Goal: Task Accomplishment & Management: Complete application form

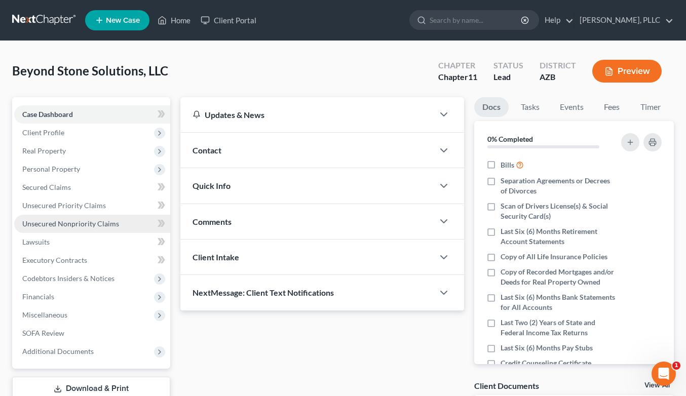
click at [68, 223] on span "Unsecured Nonpriority Claims" at bounding box center [70, 223] width 97 height 9
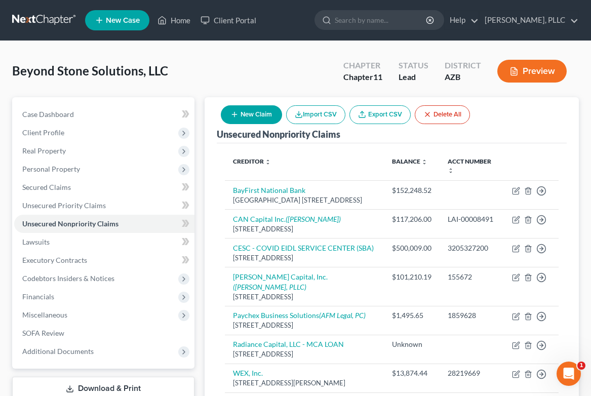
click at [266, 117] on button "New Claim" at bounding box center [251, 114] width 61 height 19
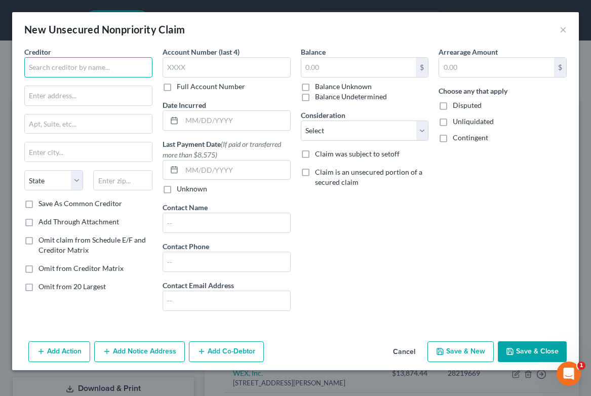
click at [122, 73] on input "text" at bounding box center [88, 67] width 128 height 20
type input "Employment Solutions"
type input "PO Box 8000"
select select "7"
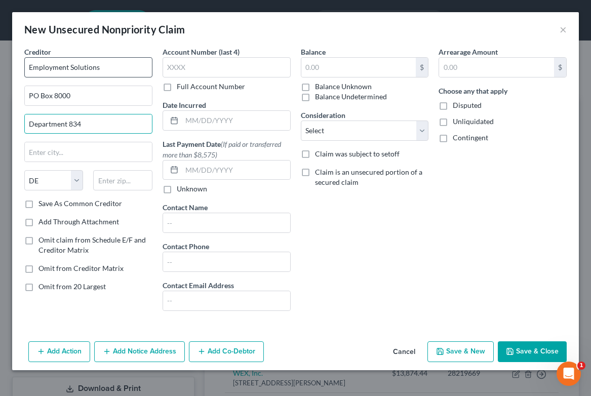
type input "Department 834"
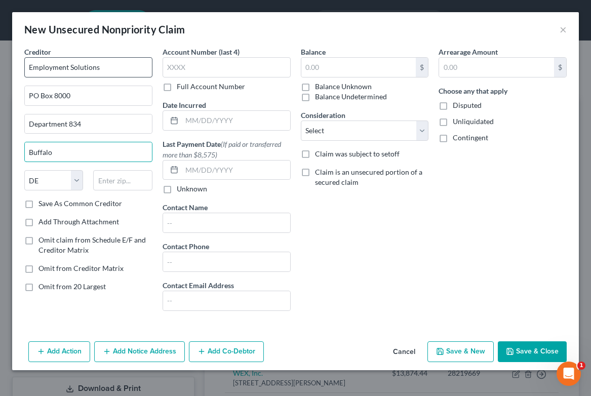
type input "Buffalo"
select select "35"
type input "14267"
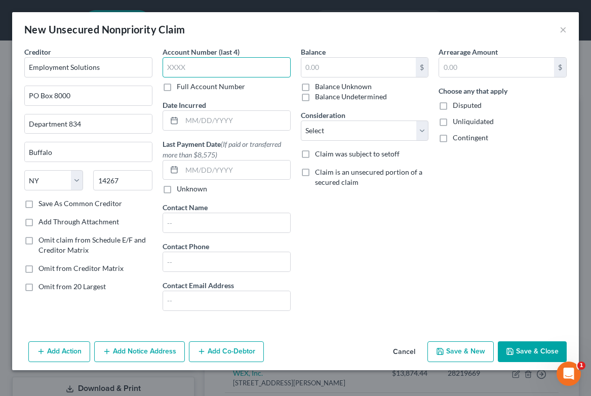
click at [225, 73] on input "text" at bounding box center [227, 67] width 128 height 20
type input "1133"
click at [237, 124] on input "text" at bounding box center [236, 120] width 108 height 19
type input "0"
type input "[DATE]"
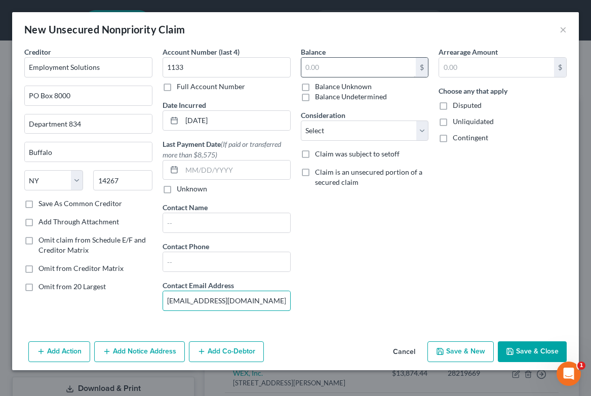
type input "[EMAIL_ADDRESS][DOMAIN_NAME]"
click at [378, 66] on input "text" at bounding box center [358, 67] width 115 height 19
type input "11,015.57"
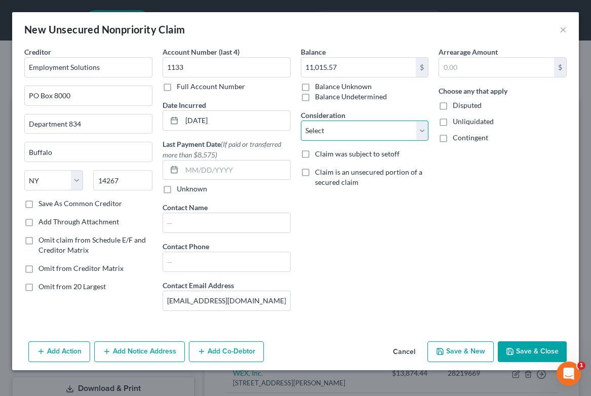
select select "15"
click at [519, 348] on button "Save & Close" at bounding box center [532, 351] width 69 height 21
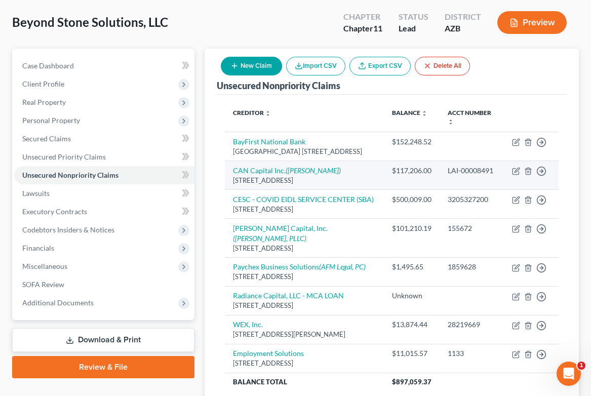
scroll to position [51, 0]
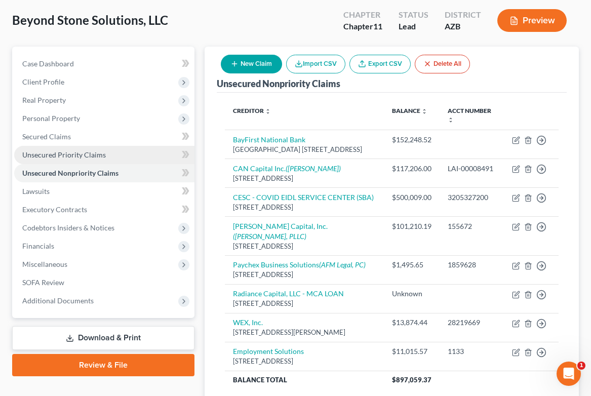
click at [103, 157] on span "Unsecured Priority Claims" at bounding box center [64, 154] width 84 height 9
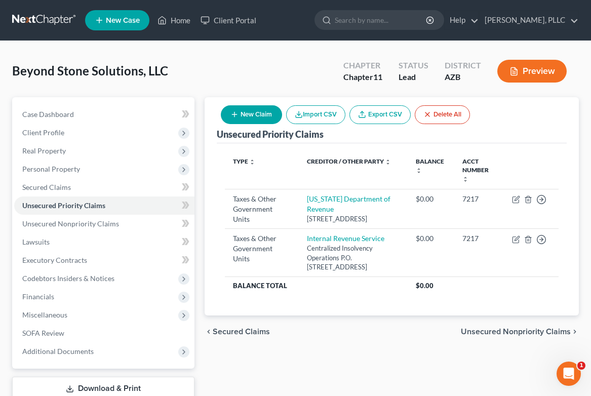
click at [254, 120] on button "New Claim" at bounding box center [251, 114] width 61 height 19
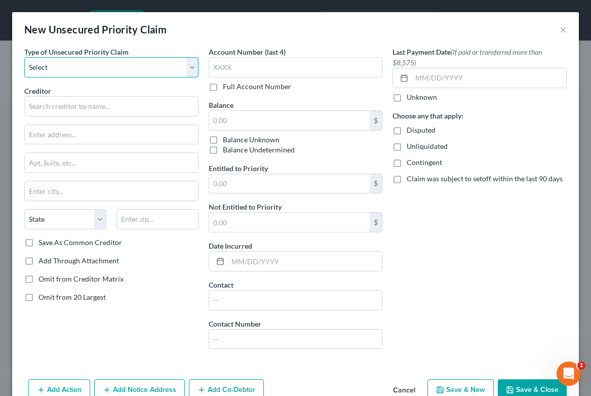
select select "0"
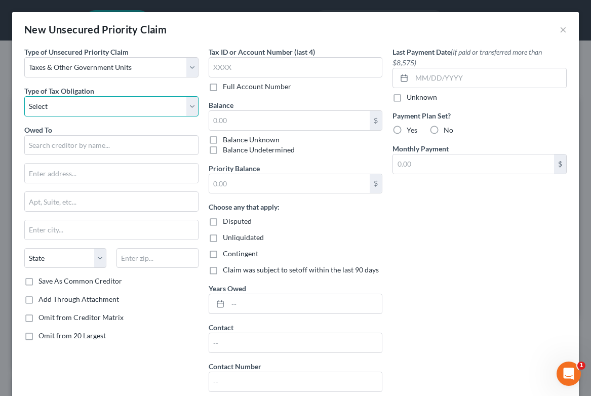
select select "2"
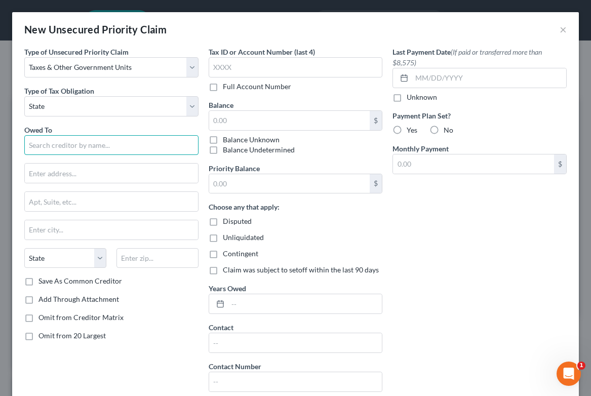
click at [115, 146] on input "text" at bounding box center [111, 145] width 174 height 20
click at [54, 143] on input "[US_STATE] Department of Economi" at bounding box center [111, 145] width 174 height 20
click at [115, 151] on input "Department of Economi" at bounding box center [111, 145] width 174 height 20
drag, startPoint x: 115, startPoint y: 149, endPoint x: 120, endPoint y: 139, distance: 11.1
click at [120, 139] on input "Department of Economi" at bounding box center [111, 145] width 174 height 20
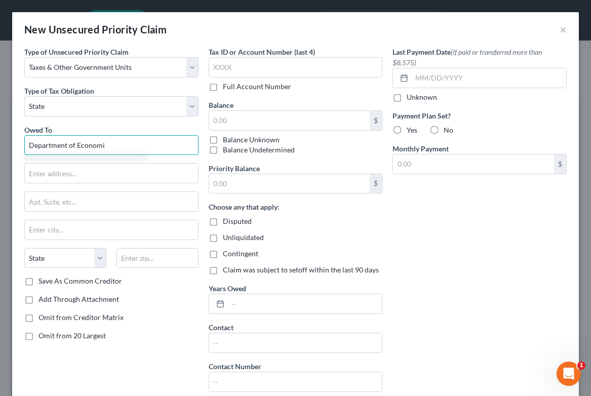
click at [116, 145] on input "Department of Economi" at bounding box center [111, 145] width 174 height 20
type input "D"
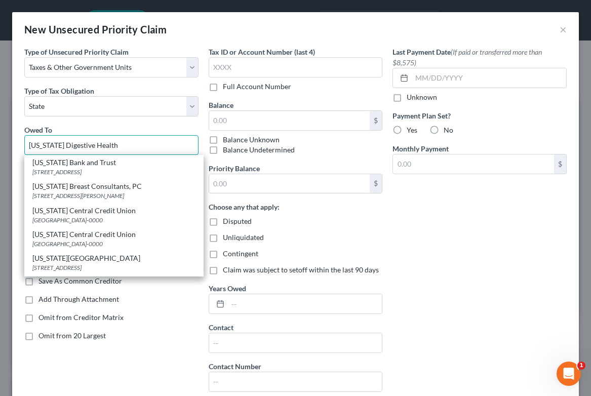
type input "[US_STATE] Dept of Economic Security"
type input "P.O. Box 6123"
type input "Phoenix"
select select "3"
type input "85005-0000"
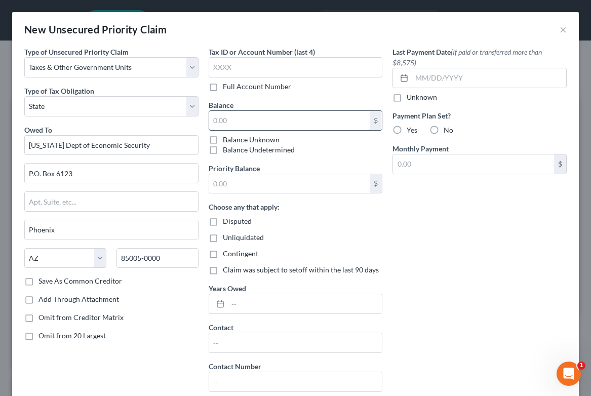
click at [321, 117] on input "text" at bounding box center [289, 120] width 161 height 19
type input "0"
click at [417, 234] on div "Last Payment Date (If paid or transferred more than $8,575) Unknown Payment Pla…" at bounding box center [480, 224] width 184 height 354
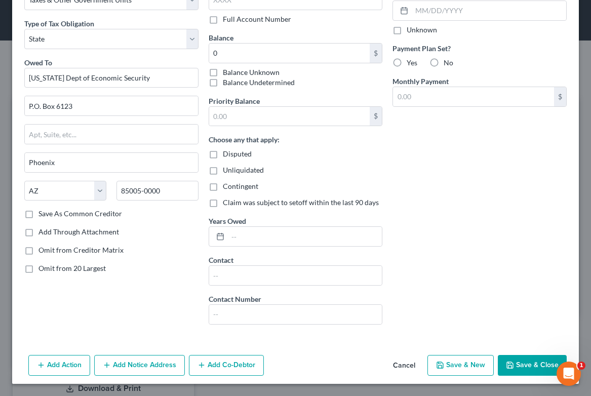
scroll to position [67, 0]
click at [524, 362] on button "Save & Close" at bounding box center [532, 365] width 69 height 21
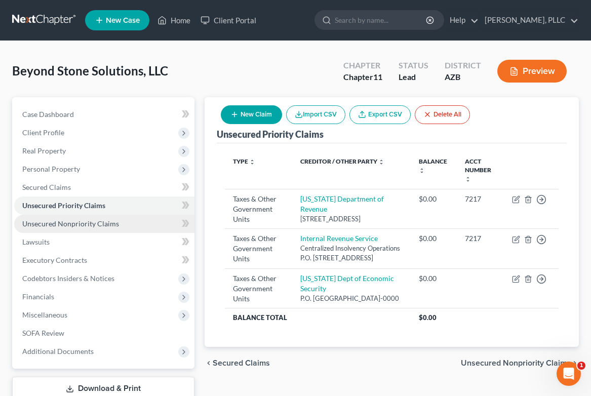
click at [87, 225] on span "Unsecured Nonpriority Claims" at bounding box center [70, 223] width 97 height 9
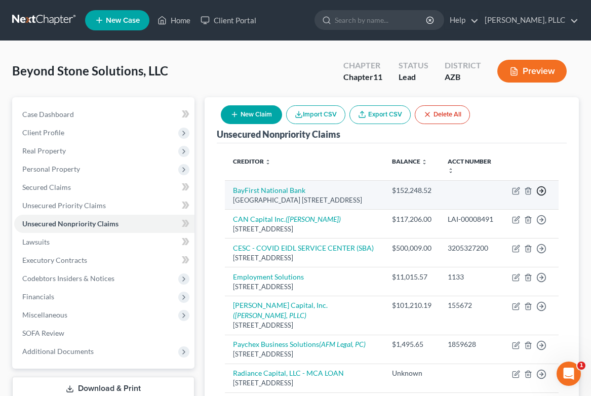
click at [542, 192] on polyline "button" at bounding box center [543, 191] width 2 height 4
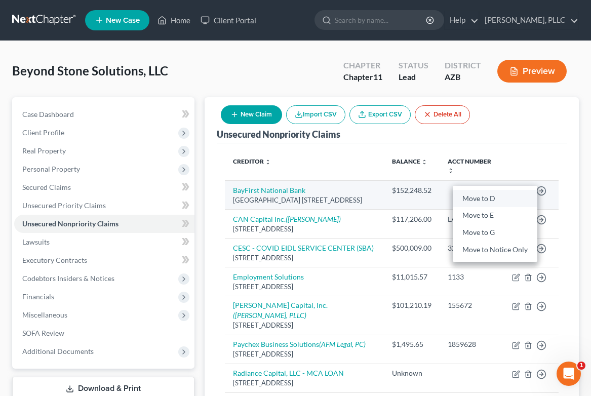
click at [497, 197] on link "Move to D" at bounding box center [495, 198] width 85 height 17
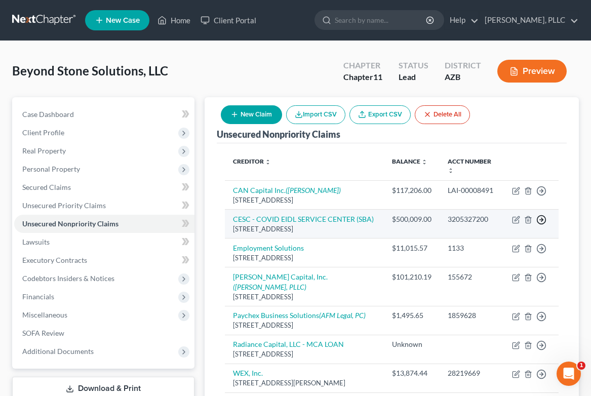
click at [541, 219] on icon "button" at bounding box center [541, 220] width 10 height 10
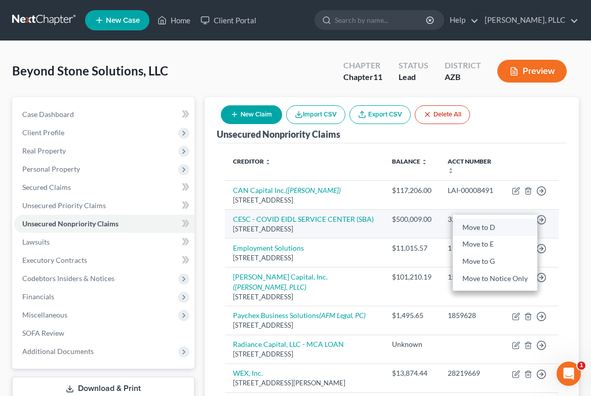
click at [492, 227] on link "Move to D" at bounding box center [495, 227] width 85 height 17
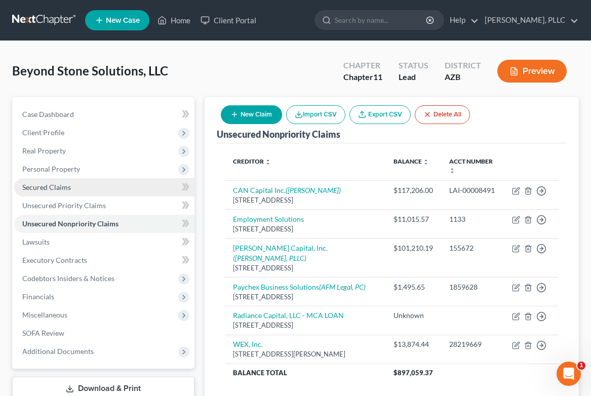
click at [69, 189] on span "Secured Claims" at bounding box center [46, 187] width 49 height 9
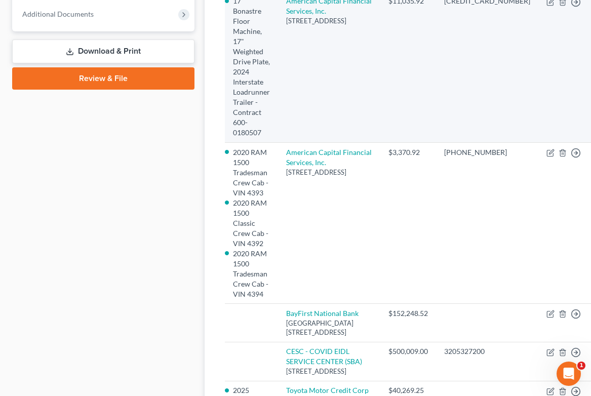
scroll to position [338, 0]
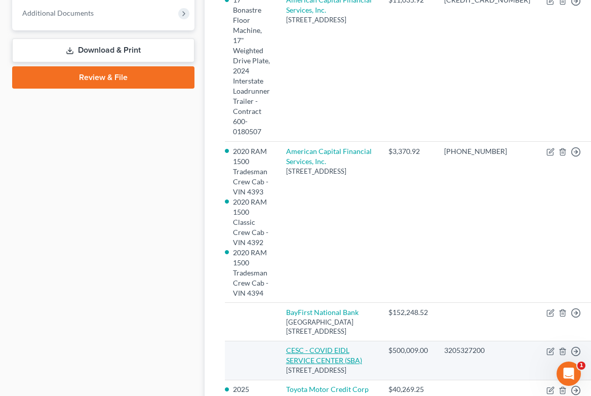
click at [344, 346] on link "CESC - COVID EIDL SERVICE CENTER (SBA)" at bounding box center [324, 355] width 76 height 19
select select "45"
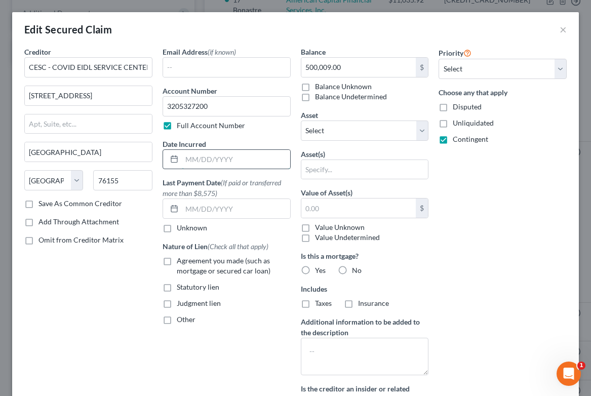
click at [231, 159] on input "text" at bounding box center [236, 159] width 108 height 19
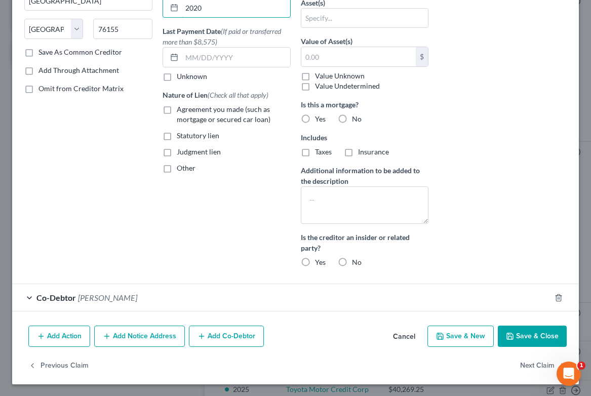
type input "2020"
click at [519, 342] on button "Save & Close" at bounding box center [532, 336] width 69 height 21
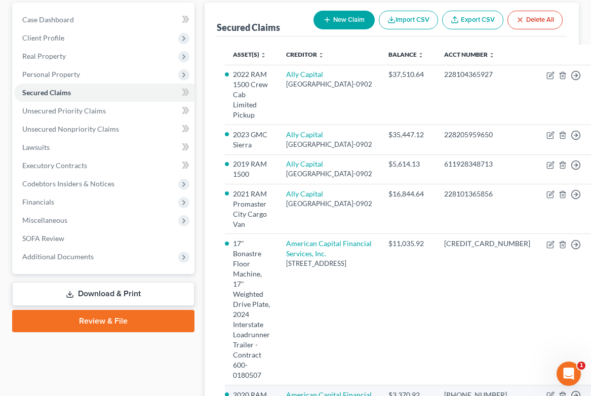
scroll to position [72, 0]
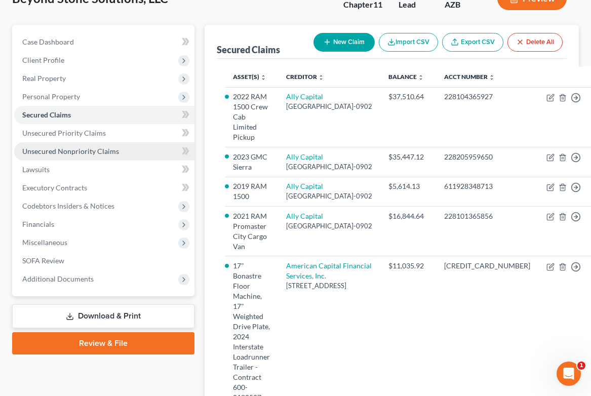
click at [69, 147] on span "Unsecured Nonpriority Claims" at bounding box center [70, 151] width 97 height 9
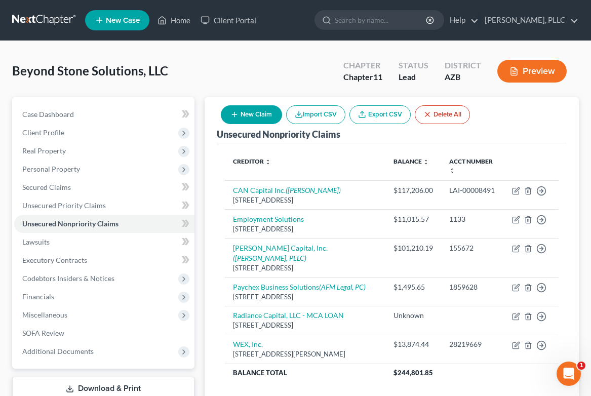
click at [263, 111] on button "New Claim" at bounding box center [251, 114] width 61 height 19
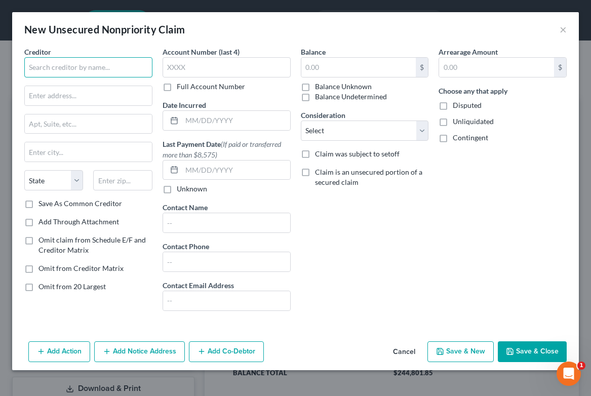
click at [120, 74] on input "text" at bounding box center [88, 67] width 128 height 20
type input "[PERSON_NAME]"
type input "p"
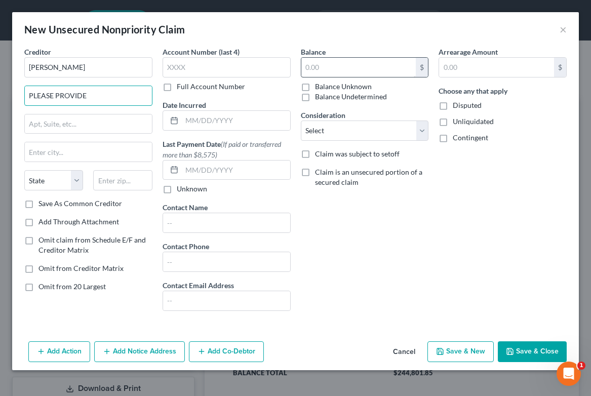
type input "PLEASE PROVIDE"
click at [330, 66] on input "text" at bounding box center [358, 67] width 115 height 19
type input "1"
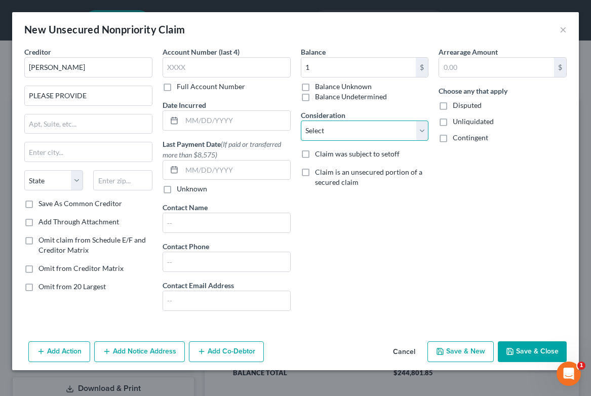
select select "8"
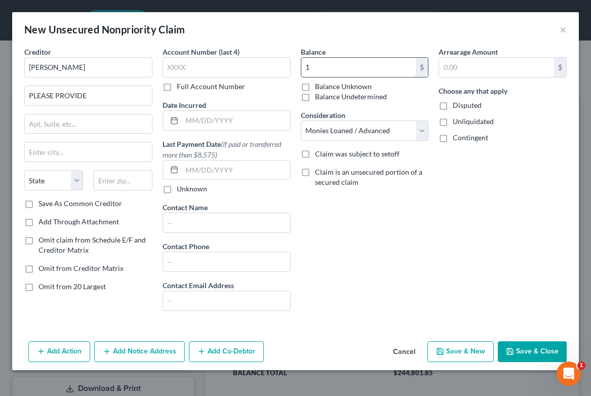
click at [325, 65] on input "1" at bounding box center [358, 67] width 115 height 19
type input "60,000"
click at [464, 350] on button "Save & New" at bounding box center [461, 351] width 66 height 21
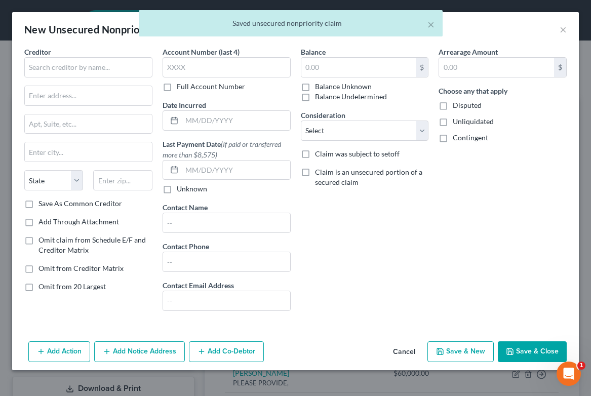
click at [109, 53] on div "Creditor *" at bounding box center [88, 62] width 128 height 31
click at [98, 67] on input "text" at bounding box center [88, 67] width 128 height 20
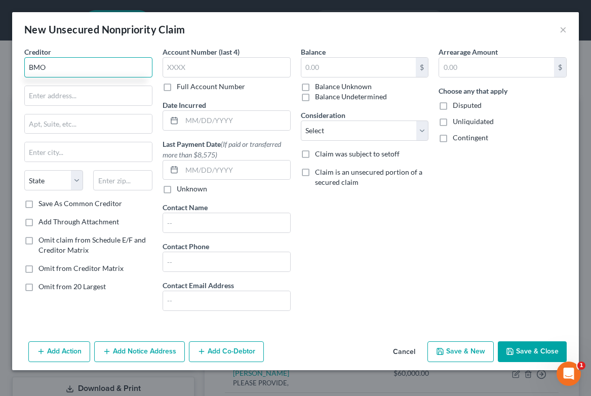
type input "BMO"
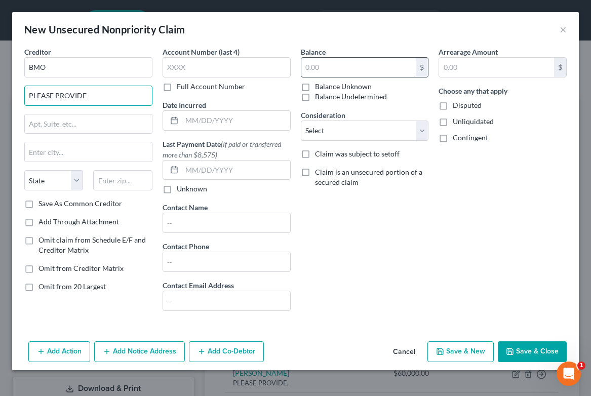
type input "PLEASE PROVIDE"
click at [356, 68] on input "text" at bounding box center [358, 67] width 115 height 19
type input "94,900"
click at [453, 138] on label "Contingent" at bounding box center [470, 138] width 35 height 10
click at [457, 138] on input "Contingent" at bounding box center [460, 136] width 7 height 7
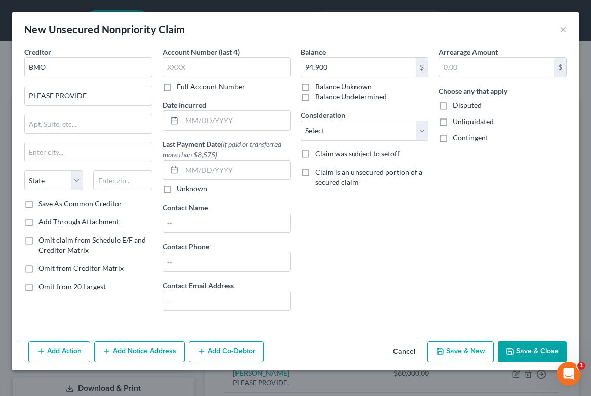
checkbox input "true"
click at [520, 355] on button "Save & Close" at bounding box center [532, 351] width 69 height 21
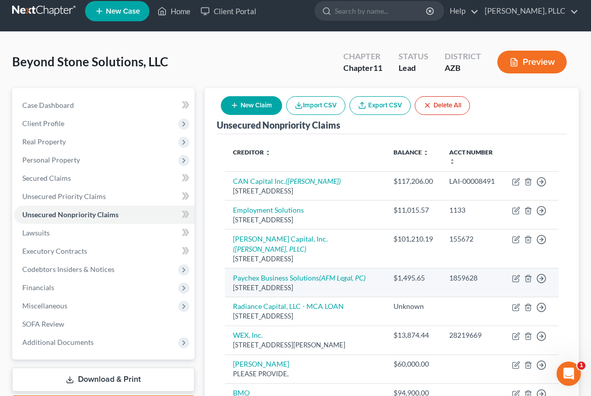
scroll to position [7, 0]
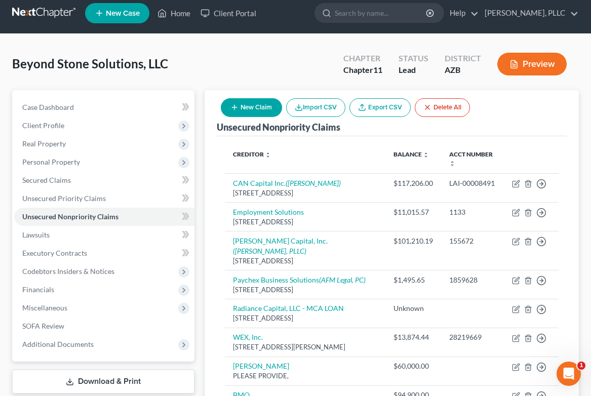
click at [263, 104] on button "New Claim" at bounding box center [251, 107] width 61 height 19
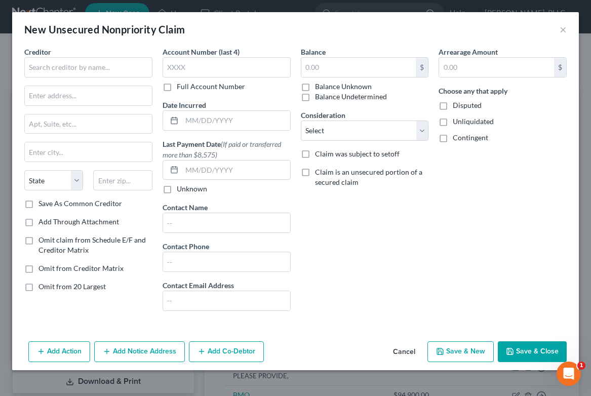
click at [91, 78] on div "Creditor * State [US_STATE] AK AR AZ CA CO [GEOGRAPHIC_DATA] DE DC [GEOGRAPHIC_…" at bounding box center [88, 123] width 128 height 152
click at [105, 64] on input "text" at bounding box center [88, 67] width 128 height 20
type input "American Express"
drag, startPoint x: 330, startPoint y: 229, endPoint x: 290, endPoint y: 224, distance: 40.3
click at [290, 224] on div "Creditor * American Express State [US_STATE] AK AR AZ CA CO CT DE DC [GEOGRAPHI…" at bounding box center [295, 183] width 553 height 273
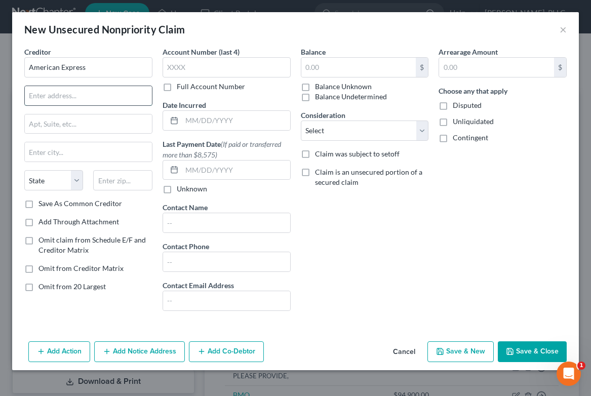
click at [110, 99] on input "text" at bounding box center [88, 95] width 127 height 19
type input "PO Box 981535"
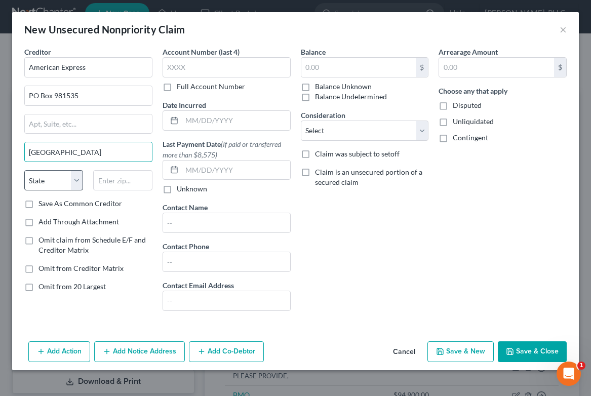
type input "[GEOGRAPHIC_DATA]"
select select "45"
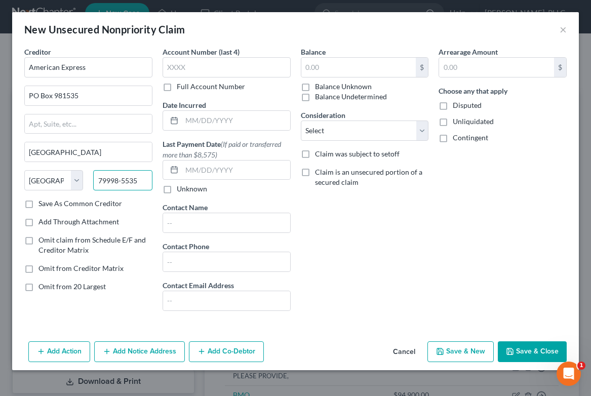
type input "79998-5535"
click at [94, 203] on label "Save As Common Creditor" at bounding box center [80, 204] width 84 height 10
click at [49, 203] on input "Save As Common Creditor" at bounding box center [46, 202] width 7 height 7
checkbox input "true"
click at [333, 69] on input "text" at bounding box center [358, 67] width 115 height 19
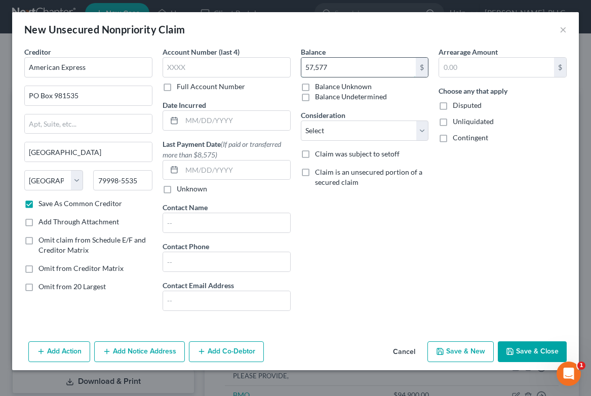
click at [336, 66] on input "57,577" at bounding box center [358, 67] width 115 height 19
type input "57,577.48"
select select "8"
click at [268, 120] on input "text" at bounding box center [236, 120] width 108 height 19
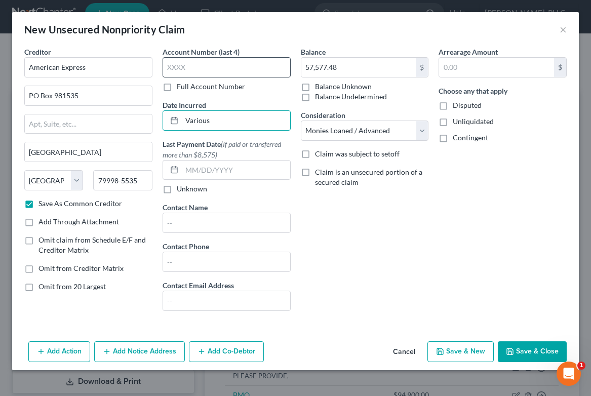
type input "Various"
click at [177, 86] on label "Full Account Number" at bounding box center [211, 87] width 68 height 10
click at [181, 86] on input "Full Account Number" at bounding box center [184, 85] width 7 height 7
click at [178, 74] on input "text" at bounding box center [227, 67] width 128 height 20
type input "1-71003"
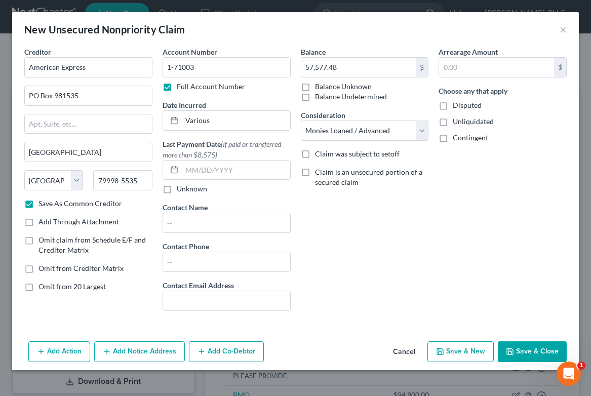
click at [453, 136] on label "Contingent" at bounding box center [470, 138] width 35 height 10
click at [457, 136] on input "Contingent" at bounding box center [460, 136] width 7 height 7
checkbox input "true"
click at [521, 347] on button "Save & Close" at bounding box center [532, 351] width 69 height 21
checkbox input "false"
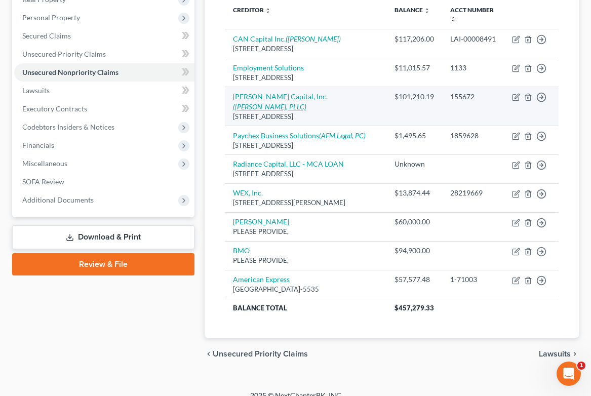
scroll to position [152, 0]
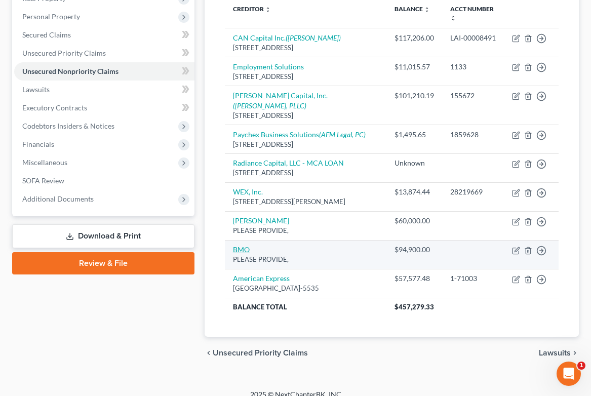
click at [243, 254] on link "BMO" at bounding box center [241, 249] width 17 height 9
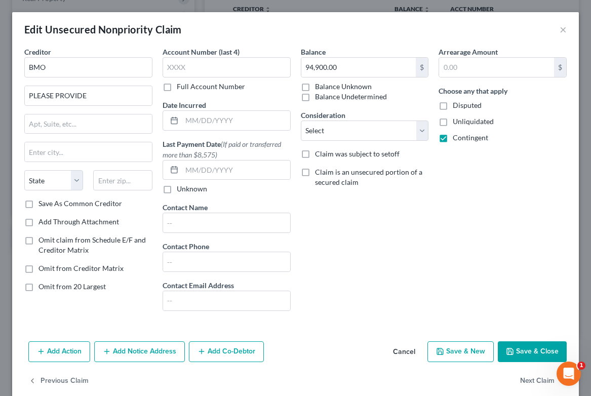
click at [512, 348] on icon "button" at bounding box center [510, 352] width 8 height 8
type input "0"
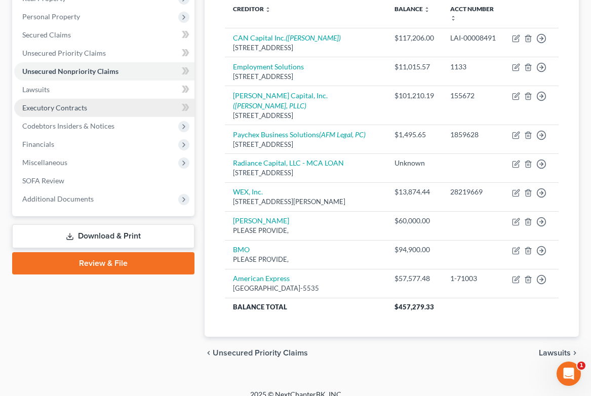
click at [54, 110] on span "Executory Contracts" at bounding box center [54, 107] width 65 height 9
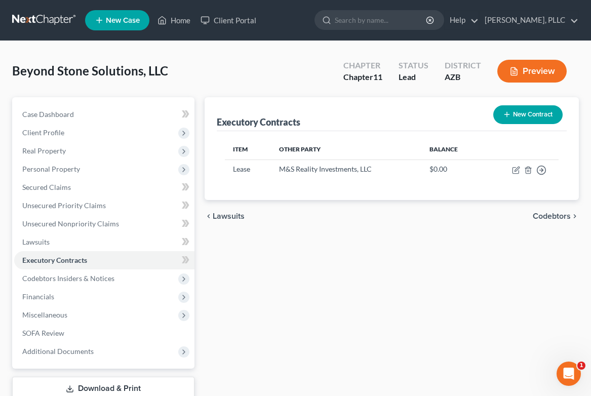
click at [514, 114] on button "New Contract" at bounding box center [527, 114] width 69 height 19
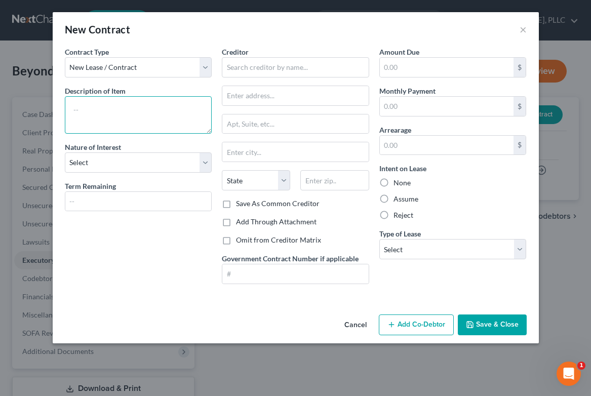
click at [178, 102] on textarea at bounding box center [138, 114] width 147 height 37
type textarea "Phones"
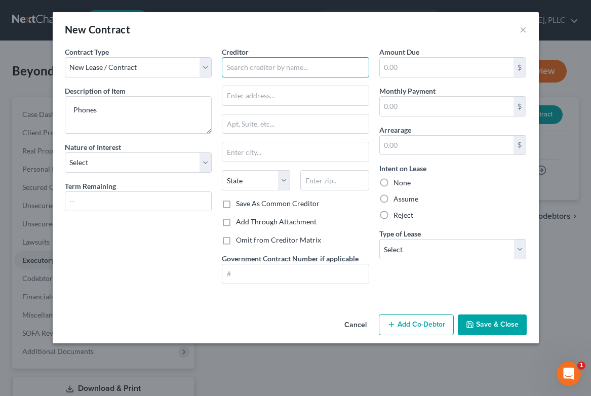
click at [249, 59] on input "text" at bounding box center [295, 67] width 147 height 20
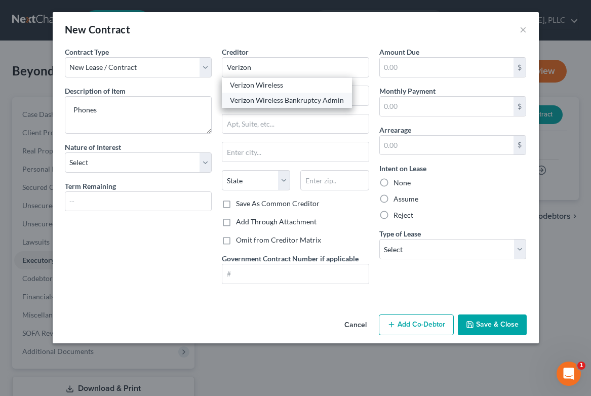
click at [260, 101] on div "Verizon Wireless Bankruptcy Admin" at bounding box center [287, 100] width 114 height 10
type input "Verizon Wireless Bankruptcy Admin"
type input "[STREET_ADDRESS]"
type input "[PERSON_NAME] Spring"
select select "26"
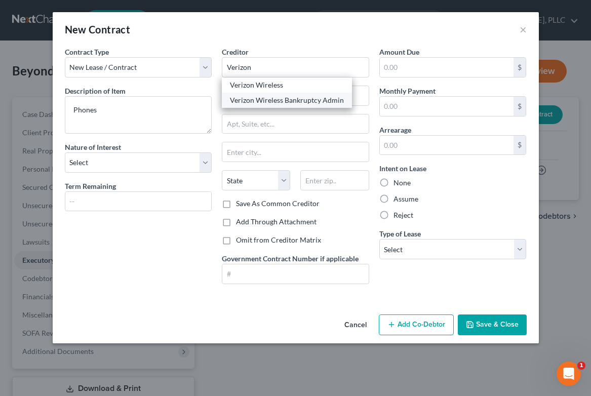
type input "63304-0000"
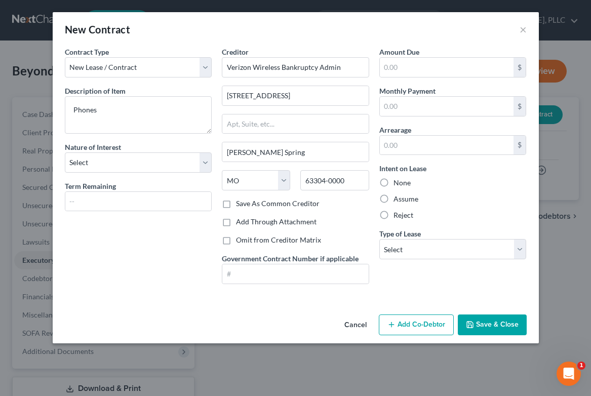
click at [236, 239] on label "Omit from Creditor Matrix" at bounding box center [278, 240] width 85 height 10
click at [240, 239] on input "Omit from Creditor Matrix" at bounding box center [243, 238] width 7 height 7
checkbox input "true"
click at [430, 69] on input "text" at bounding box center [447, 67] width 134 height 19
click at [394, 200] on label "Assume" at bounding box center [406, 199] width 25 height 10
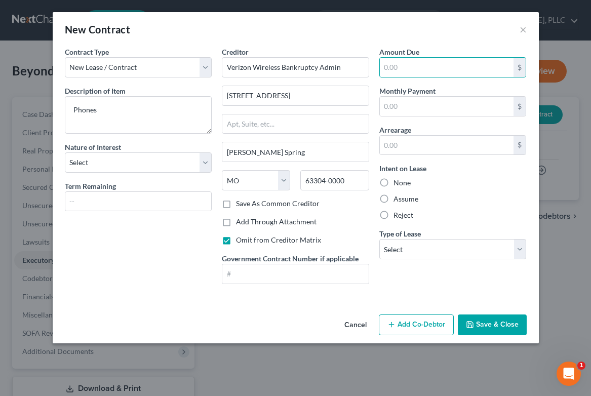
click at [398, 200] on input "Assume" at bounding box center [401, 197] width 7 height 7
radio input "true"
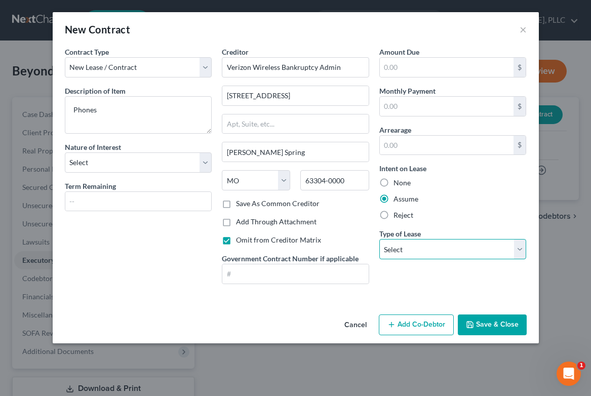
select select "2"
click at [185, 199] on input "text" at bounding box center [138, 201] width 146 height 19
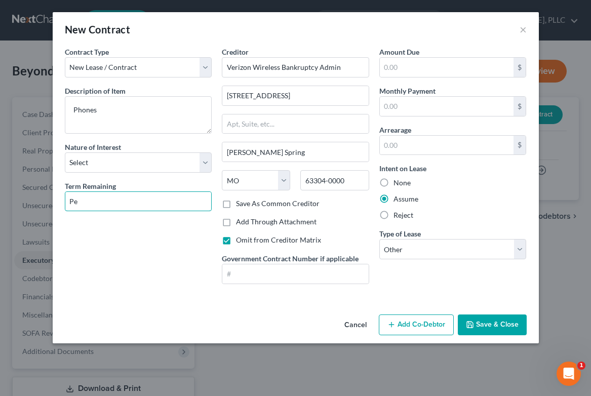
type input "P"
type input "Month to Month"
click at [501, 320] on button "Save & Close" at bounding box center [492, 325] width 69 height 21
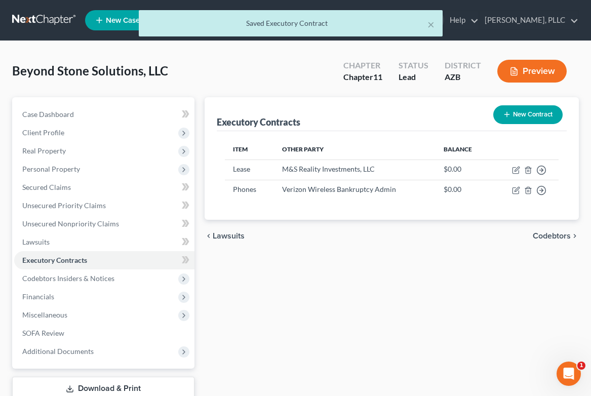
click at [536, 114] on button "New Contract" at bounding box center [527, 114] width 69 height 19
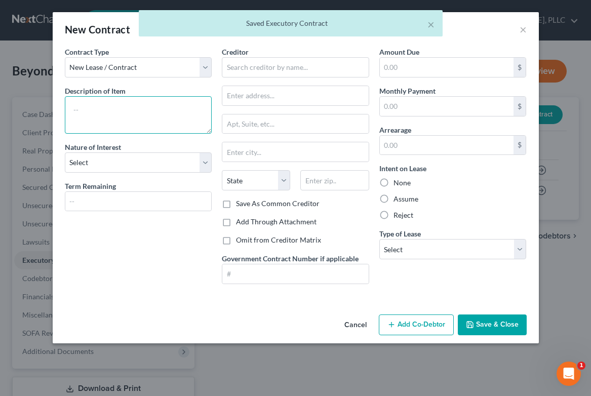
click at [166, 111] on textarea at bounding box center [138, 114] width 147 height 37
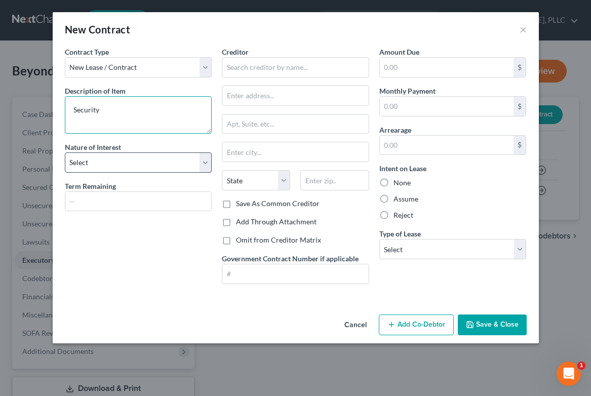
type textarea "Security"
select select "3"
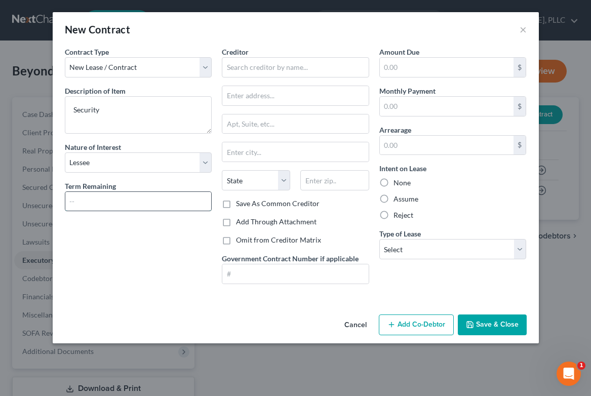
click at [144, 203] on input "text" at bounding box center [138, 201] width 146 height 19
type input "Month to Month"
click at [261, 46] on div "New Contract ×" at bounding box center [296, 29] width 486 height 34
click at [261, 56] on div "Creditor *" at bounding box center [295, 62] width 147 height 31
click at [266, 63] on input "text" at bounding box center [295, 67] width 147 height 20
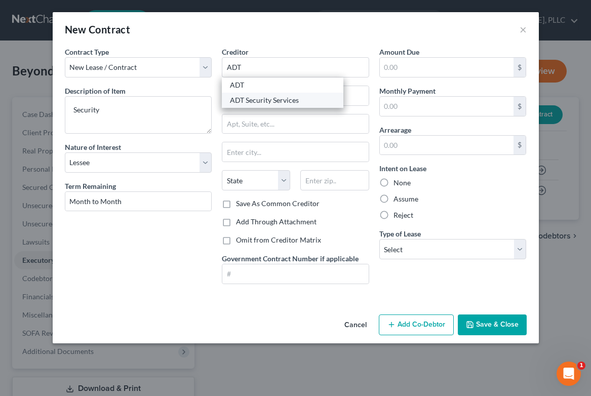
click at [262, 98] on div "ADT Security Services" at bounding box center [282, 100] width 105 height 10
type input "ADT Security Services"
type input "[STREET_ADDRESS]"
type input "Aurora"
select select "5"
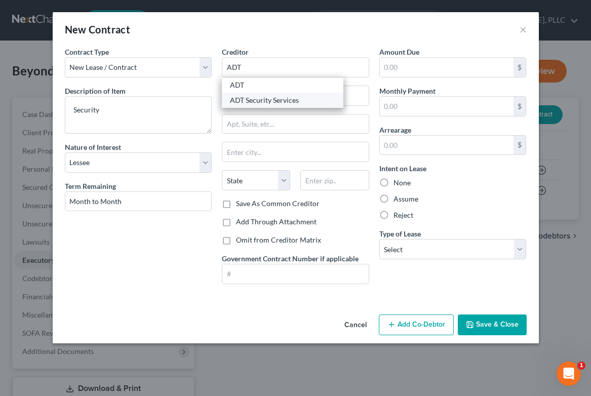
type input "80012-0000"
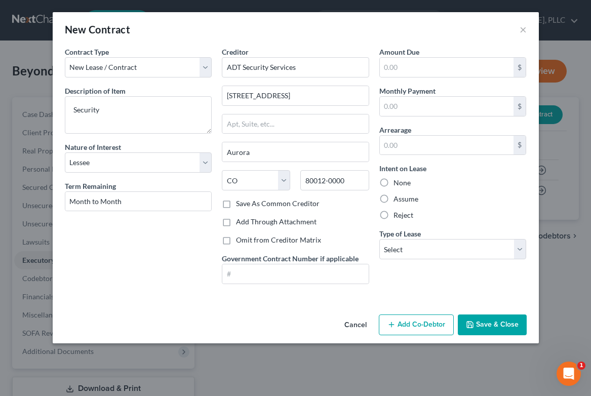
click at [290, 235] on label "Omit from Creditor Matrix" at bounding box center [278, 240] width 85 height 10
click at [247, 235] on input "Omit from Creditor Matrix" at bounding box center [243, 238] width 7 height 7
checkbox input "true"
click at [403, 195] on label "Assume" at bounding box center [406, 199] width 25 height 10
click at [403, 195] on input "Assume" at bounding box center [401, 197] width 7 height 7
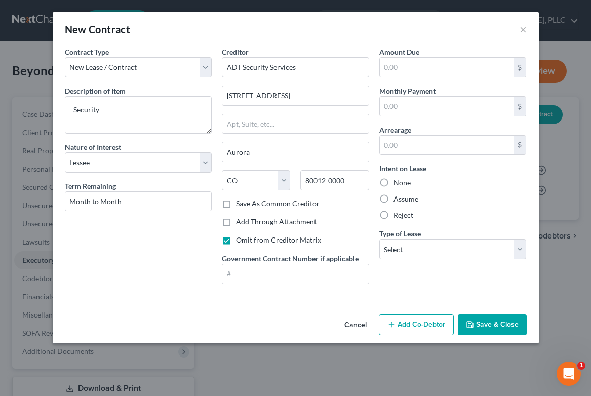
radio input "true"
select select "2"
click at [468, 324] on icon "button" at bounding box center [470, 325] width 8 height 8
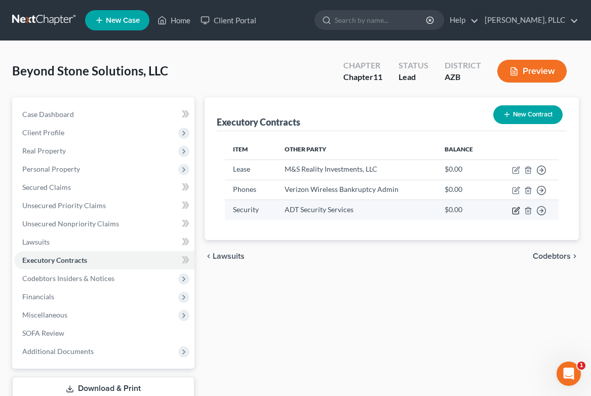
click at [517, 212] on icon "button" at bounding box center [516, 211] width 8 height 8
select select "3"
select select "5"
select select "2"
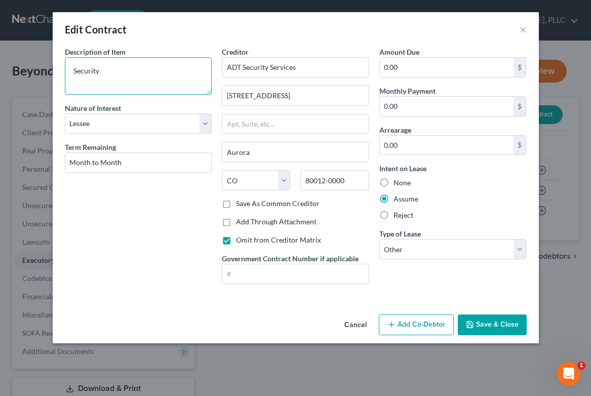
drag, startPoint x: 104, startPoint y: 69, endPoint x: 44, endPoint y: 64, distance: 60.5
click at [44, 64] on div "Edit Contract × Description of non-residential real property * Description of I…" at bounding box center [295, 198] width 591 height 396
type textarea "Security/Alarm System"
click at [496, 321] on button "Save & Close" at bounding box center [492, 325] width 69 height 21
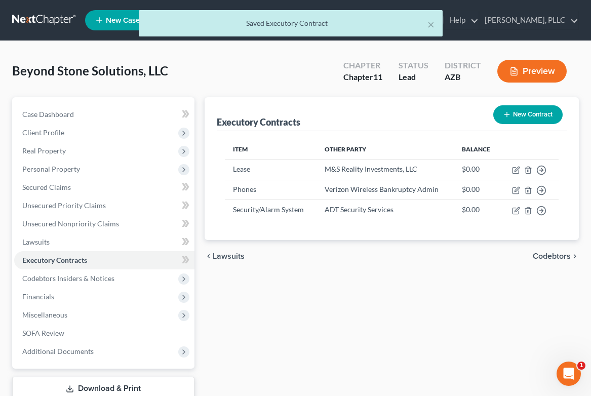
click at [526, 120] on button "New Contract" at bounding box center [527, 114] width 69 height 19
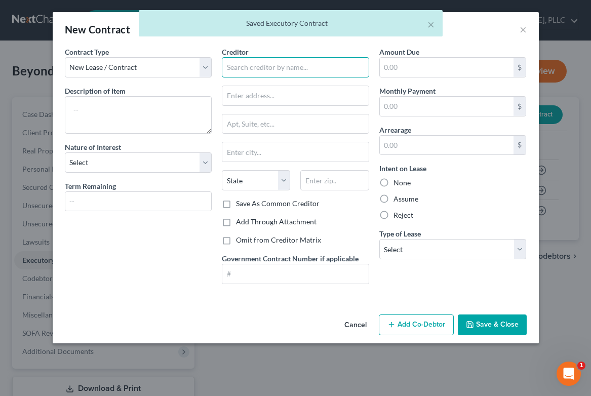
click at [223, 61] on input "text" at bounding box center [295, 67] width 147 height 20
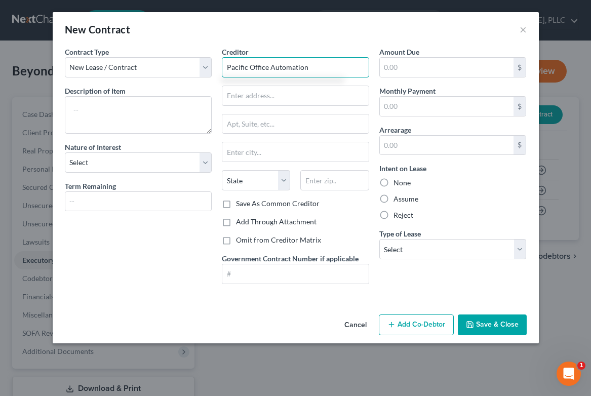
type input "Pacific Office Automation"
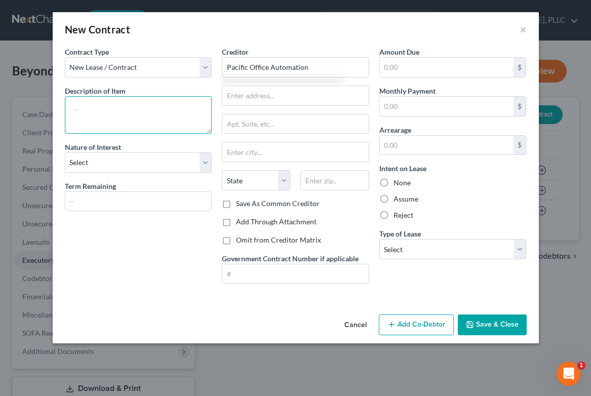
click at [112, 113] on textarea at bounding box center [138, 114] width 147 height 37
type textarea "Copier Lease"
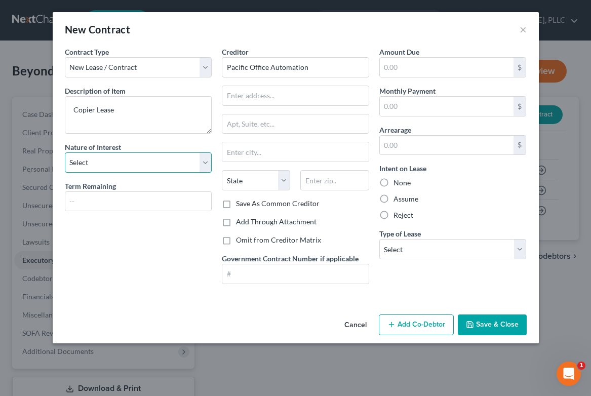
select select "3"
click at [170, 198] on input "text" at bounding box center [138, 201] width 146 height 19
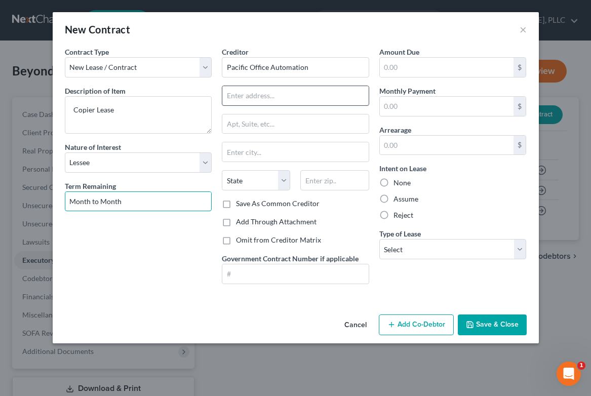
type input "Month to Month"
click at [283, 95] on input "text" at bounding box center [295, 95] width 146 height 19
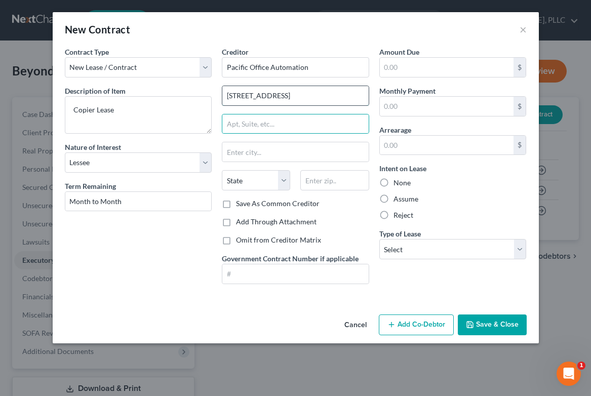
click at [337, 93] on input "[STREET_ADDRESS]" at bounding box center [295, 95] width 146 height 19
type input "[STREET_ADDRESS]"
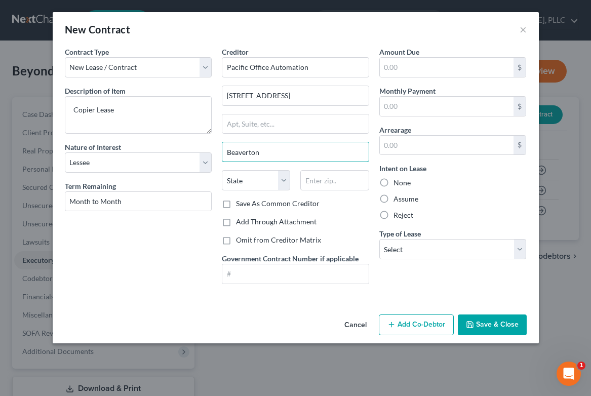
type input "Beaverton"
select select "38"
type input "97006"
click at [394, 196] on label "Assume" at bounding box center [406, 199] width 25 height 10
click at [398, 196] on input "Assume" at bounding box center [401, 197] width 7 height 7
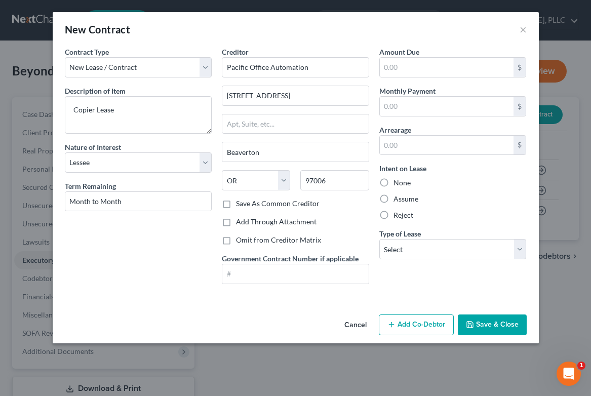
radio input "true"
select select "2"
click at [283, 239] on label "Omit from Creditor Matrix" at bounding box center [278, 240] width 85 height 10
click at [247, 239] on input "Omit from Creditor Matrix" at bounding box center [243, 238] width 7 height 7
checkbox input "true"
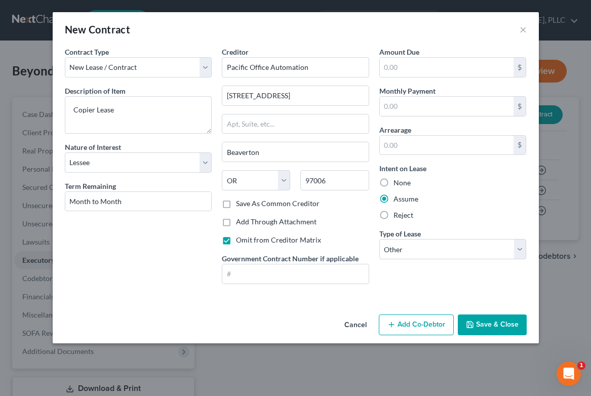
click at [476, 324] on button "Save & Close" at bounding box center [492, 325] width 69 height 21
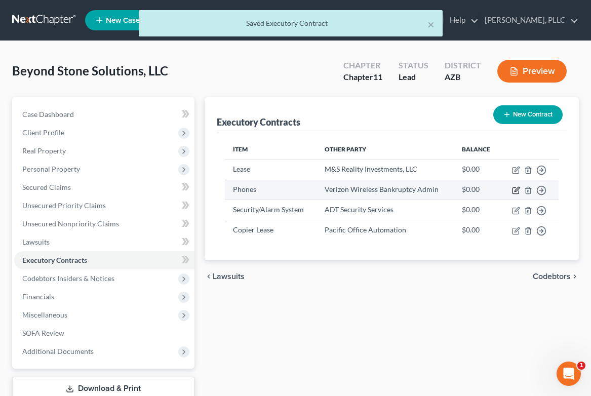
click at [518, 189] on icon "button" at bounding box center [517, 189] width 5 height 5
select select "26"
select select "2"
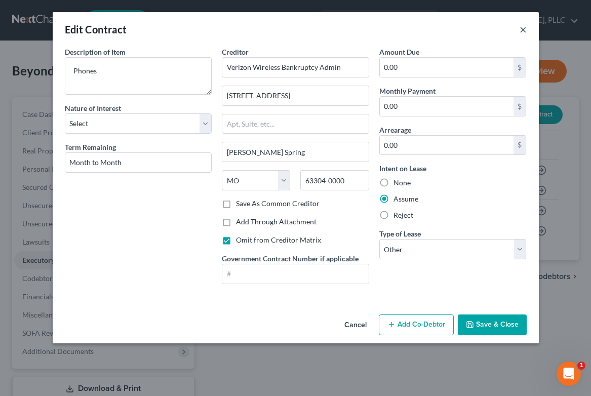
click at [523, 26] on button "×" at bounding box center [523, 29] width 7 height 12
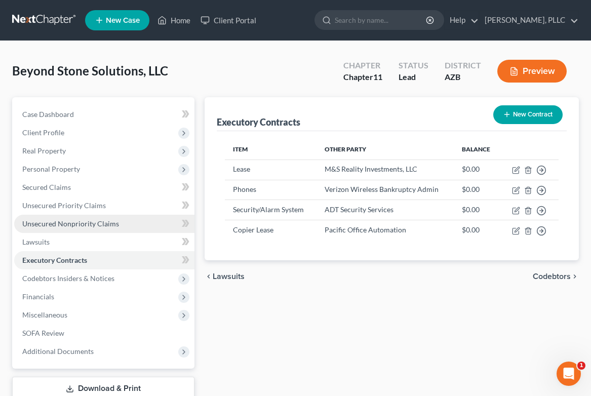
click at [57, 219] on span "Unsecured Nonpriority Claims" at bounding box center [70, 223] width 97 height 9
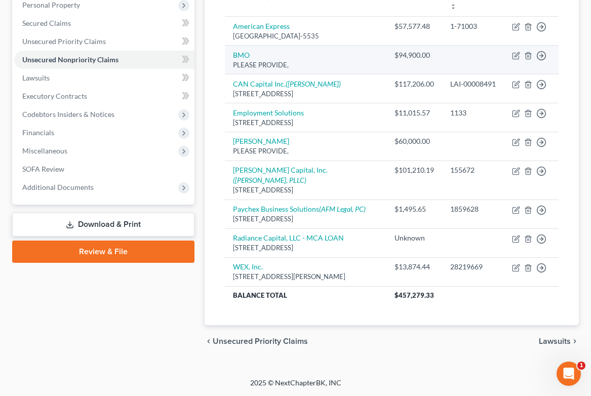
scroll to position [170, 0]
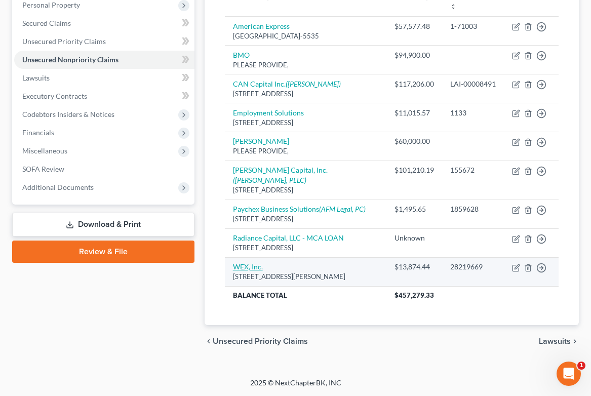
click at [243, 268] on link "WEX, Inc." at bounding box center [248, 266] width 30 height 9
select select "20"
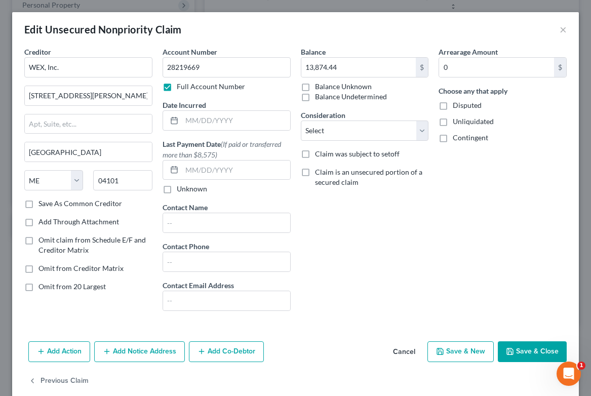
click at [204, 350] on icon "button" at bounding box center [202, 352] width 8 height 8
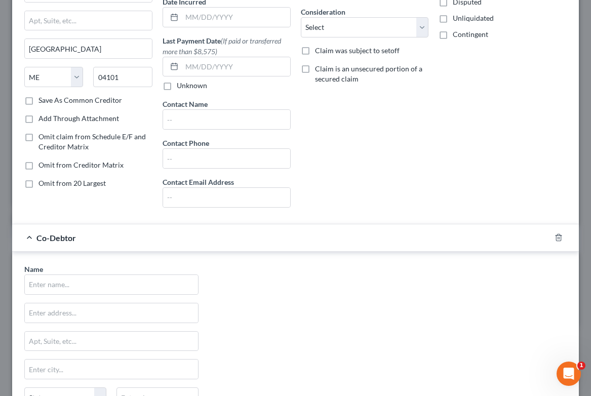
scroll to position [121, 0]
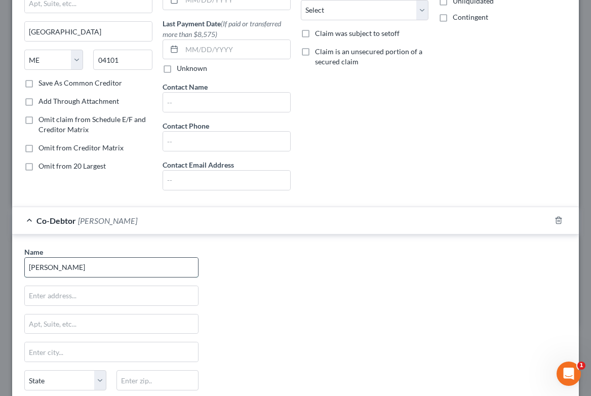
type input "[PERSON_NAME]"
type input "[STREET_ADDRESS]"
type input "Apt. 1074"
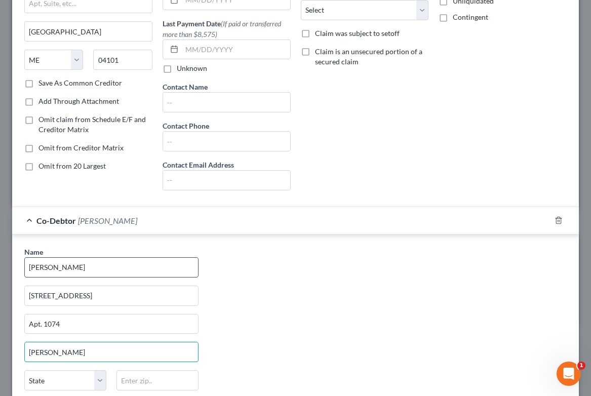
type input "[PERSON_NAME]"
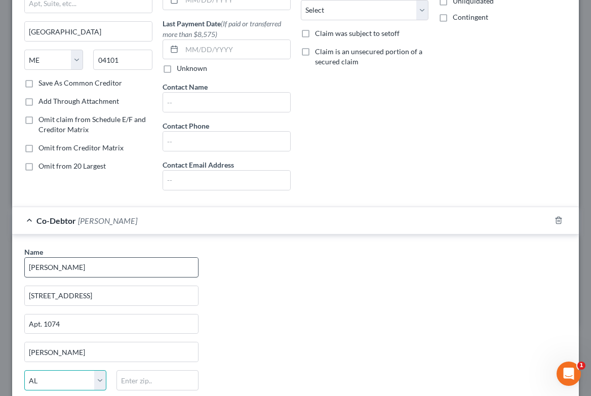
select select "3"
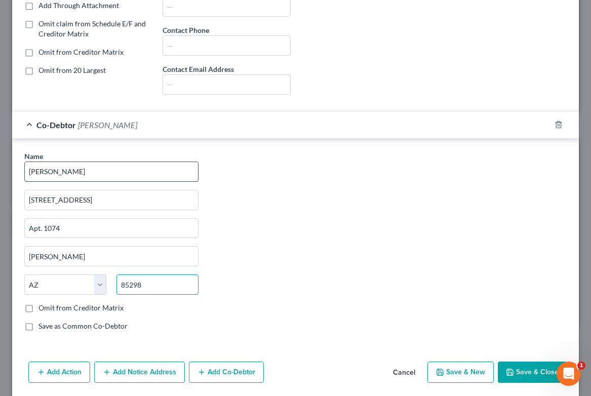
scroll to position [217, 0]
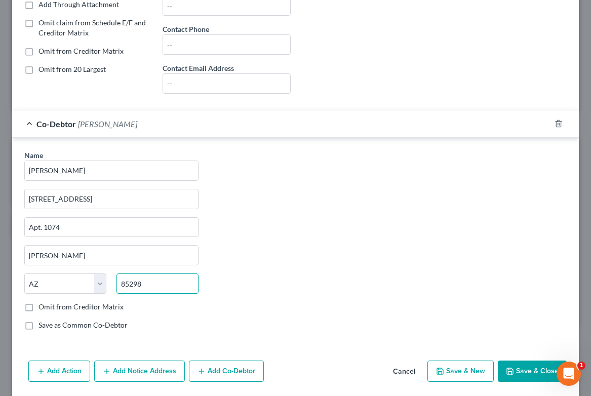
type input "85298"
click at [65, 324] on label "Save as Common Co-Debtor" at bounding box center [82, 325] width 89 height 10
click at [49, 324] on input "Save as Common Co-Debtor" at bounding box center [46, 323] width 7 height 7
checkbox input "true"
click at [66, 306] on label "Omit from Creditor Matrix" at bounding box center [80, 307] width 85 height 10
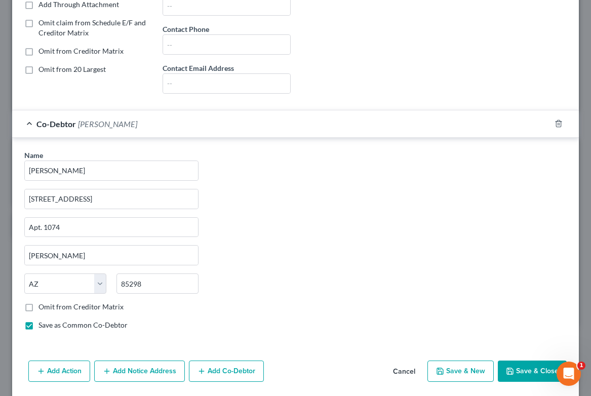
click at [49, 306] on input "Omit from Creditor Matrix" at bounding box center [46, 305] width 7 height 7
checkbox input "true"
click at [522, 367] on button "Save & Close" at bounding box center [532, 371] width 69 height 21
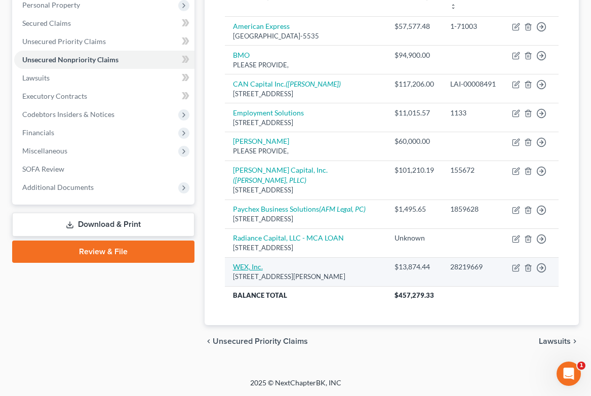
click at [251, 269] on link "WEX, Inc." at bounding box center [248, 266] width 30 height 9
select select "20"
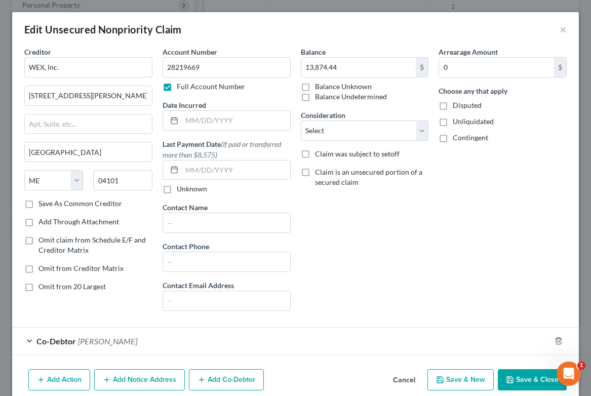
click at [453, 136] on label "Contingent" at bounding box center [470, 138] width 35 height 10
click at [457, 136] on input "Contingent" at bounding box center [460, 136] width 7 height 7
checkbox input "true"
click at [508, 376] on icon "button" at bounding box center [510, 380] width 8 height 8
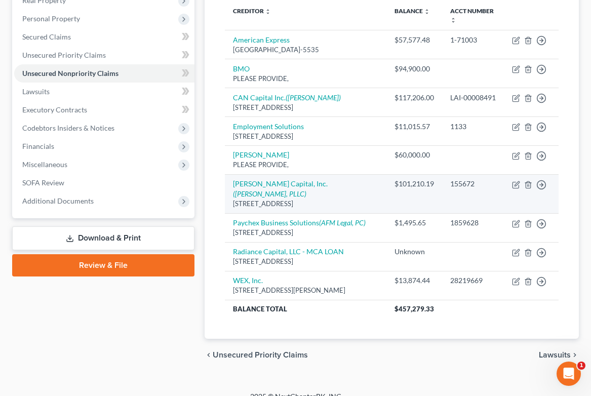
scroll to position [151, 0]
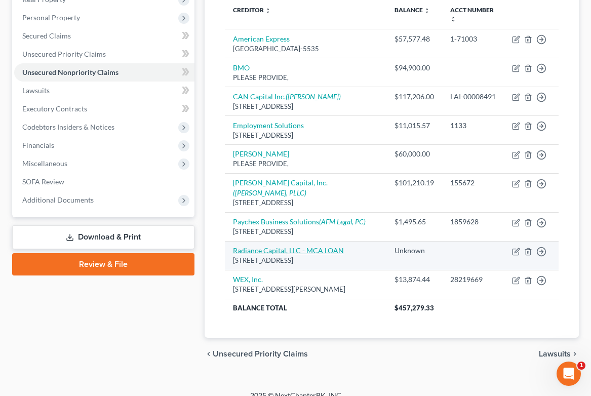
click at [321, 255] on link "Radiance Capital, LLC - MCA LOAN" at bounding box center [288, 250] width 111 height 9
select select "50"
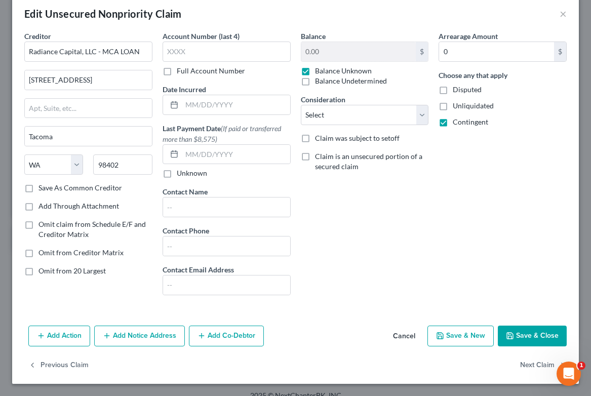
scroll to position [16, 0]
click at [214, 334] on button "Add Co-Debtor" at bounding box center [226, 336] width 75 height 21
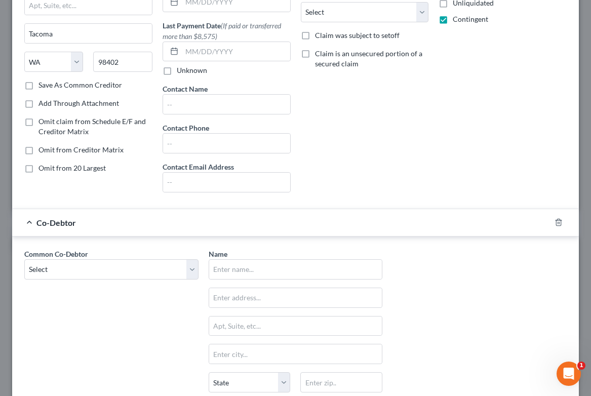
scroll to position [139, 0]
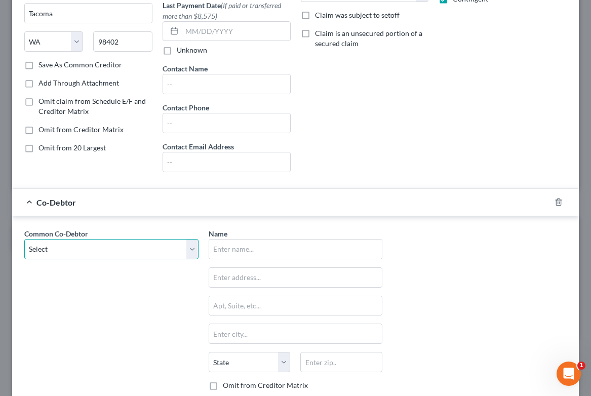
select select "0"
type input "[PERSON_NAME]"
type input "[STREET_ADDRESS]"
type input "Apt. 1074"
type input "[PERSON_NAME]"
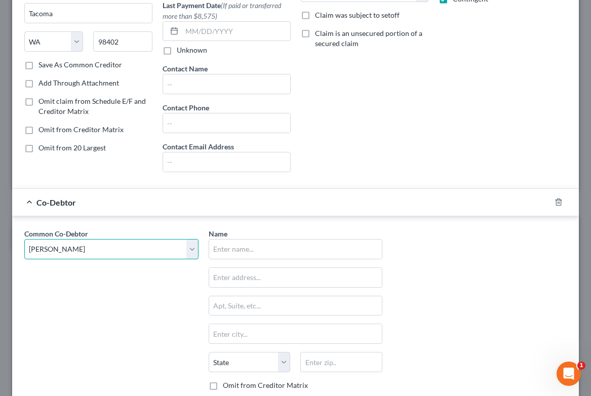
select select "3"
type input "85298"
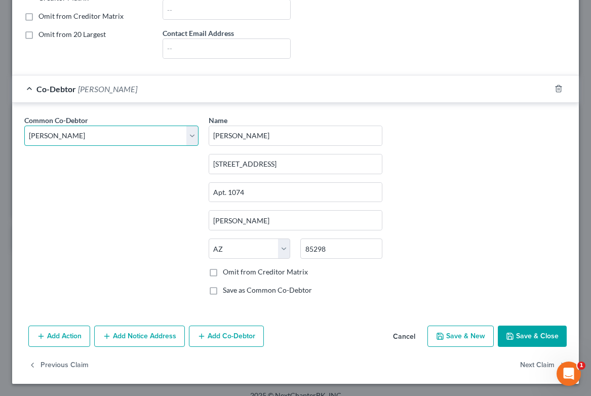
scroll to position [252, 0]
click at [518, 334] on button "Save & Close" at bounding box center [532, 336] width 69 height 21
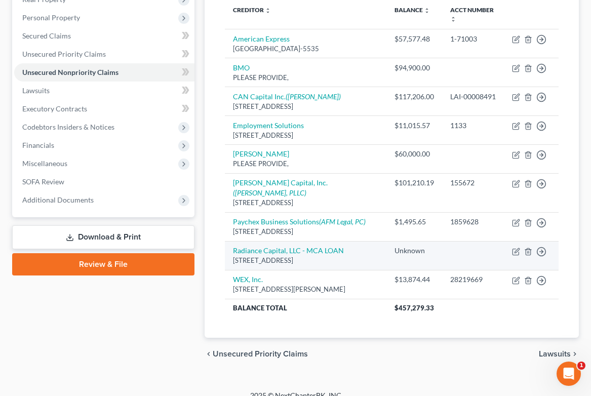
click at [328, 253] on td "Radiance Capital, LLC - MCA LOAN [STREET_ADDRESS]" at bounding box center [306, 255] width 162 height 29
click at [325, 255] on link "Radiance Capital, LLC - MCA LOAN" at bounding box center [288, 250] width 111 height 9
select select "50"
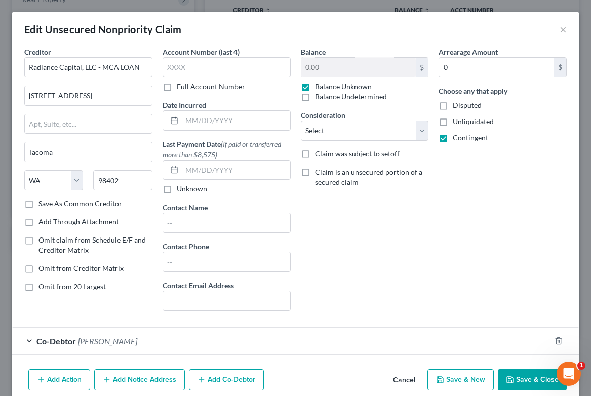
click at [529, 380] on button "Save & Close" at bounding box center [532, 379] width 69 height 21
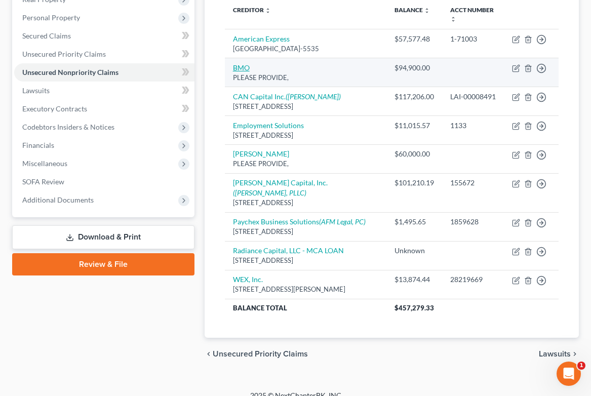
click at [248, 67] on link "BMO" at bounding box center [241, 67] width 17 height 9
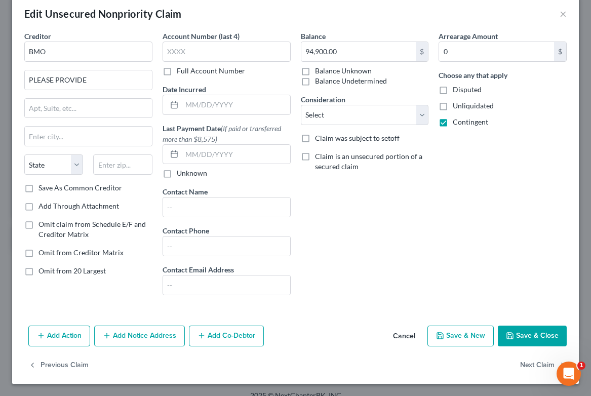
scroll to position [16, 0]
click at [217, 332] on button "Add Co-Debtor" at bounding box center [226, 336] width 75 height 21
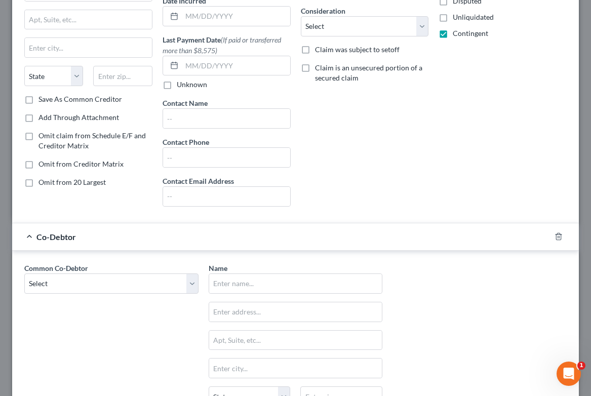
scroll to position [113, 0]
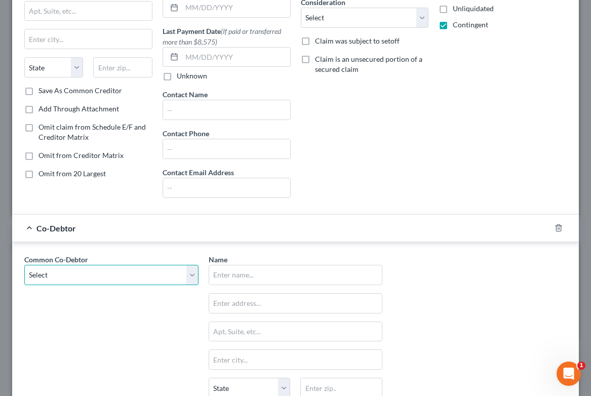
select select "0"
type input "[PERSON_NAME]"
type input "[STREET_ADDRESS]"
type input "Apt. 1074"
type input "[PERSON_NAME]"
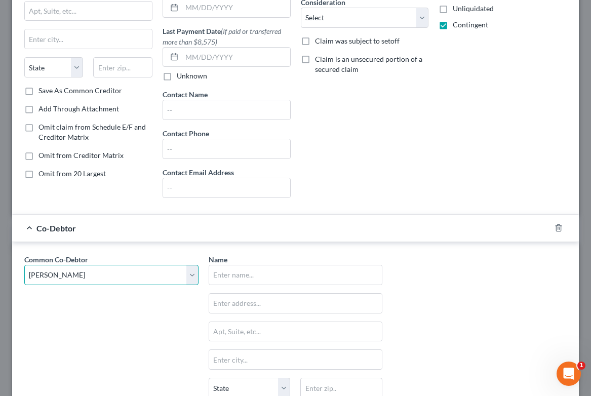
select select "3"
type input "85298"
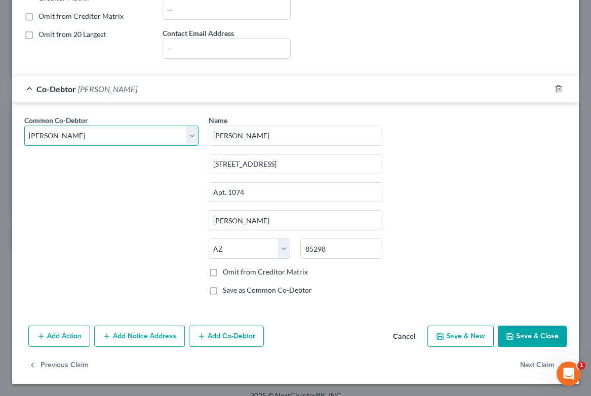
scroll to position [252, 0]
click at [513, 335] on icon "button" at bounding box center [510, 336] width 6 height 6
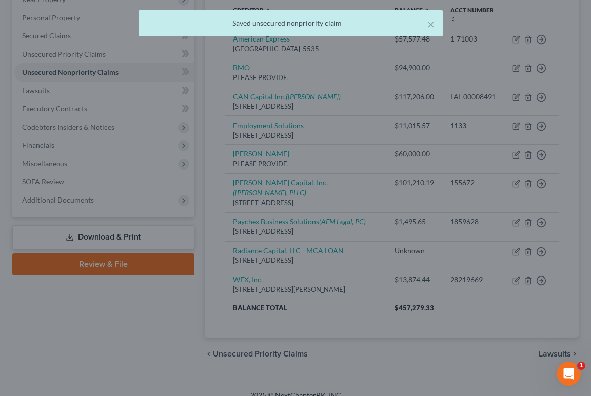
scroll to position [0, 0]
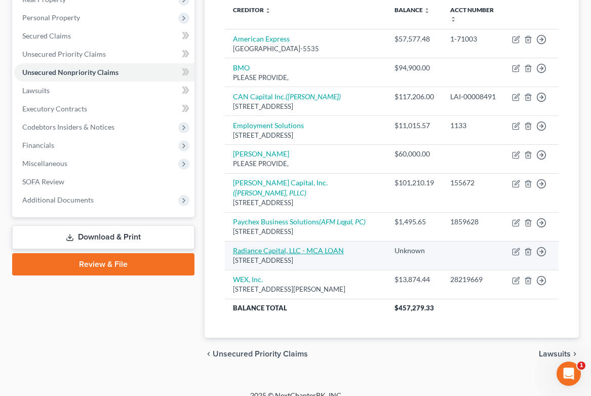
click at [275, 255] on link "Radiance Capital, LLC - MCA LOAN" at bounding box center [288, 250] width 111 height 9
select select "50"
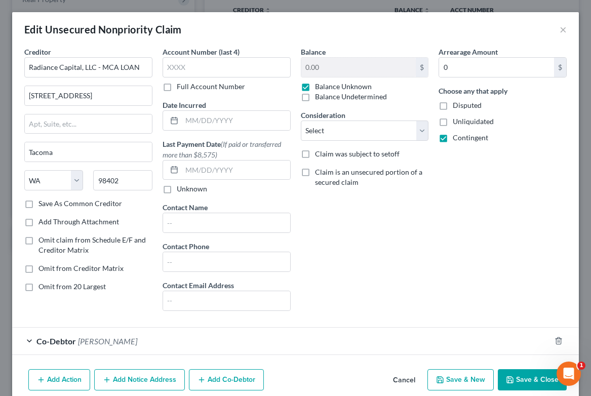
click at [270, 140] on span "(If paid or transferred more than $8,575)" at bounding box center [222, 149] width 119 height 19
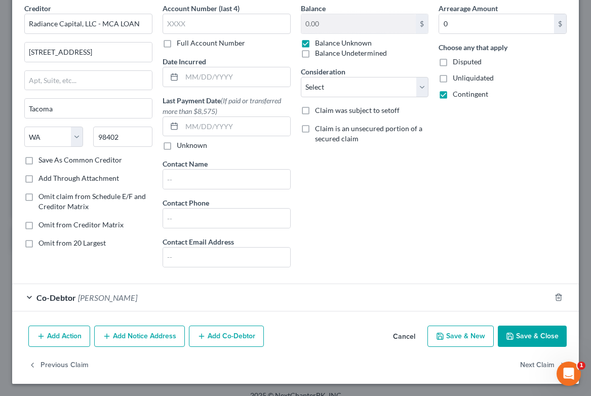
scroll to position [44, 0]
click at [517, 335] on button "Save & Close" at bounding box center [532, 336] width 69 height 21
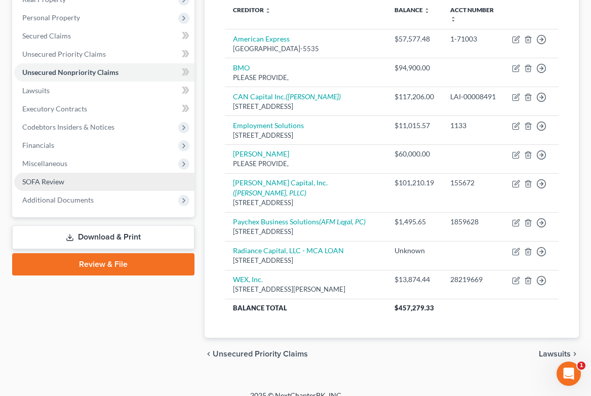
click at [45, 177] on span "SOFA Review" at bounding box center [43, 181] width 42 height 9
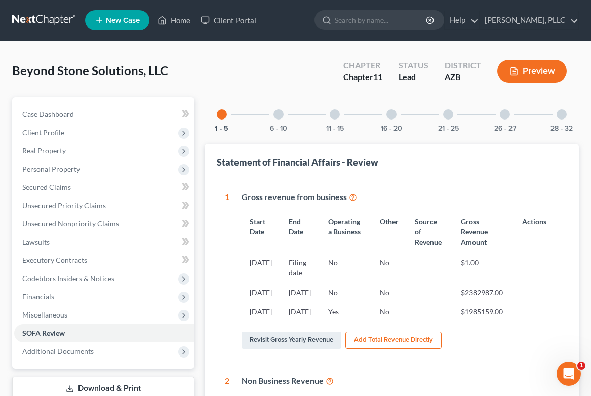
click at [387, 114] on div at bounding box center [392, 114] width 10 height 10
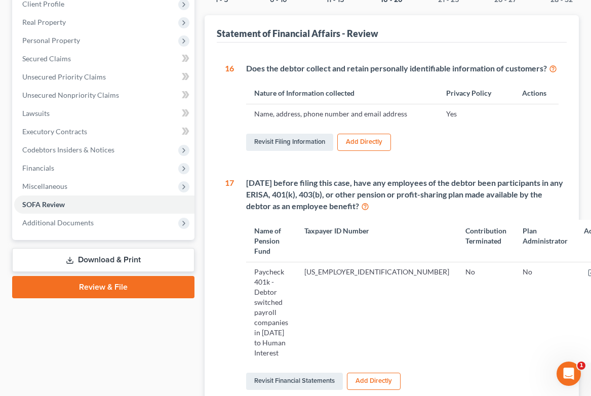
scroll to position [131, 0]
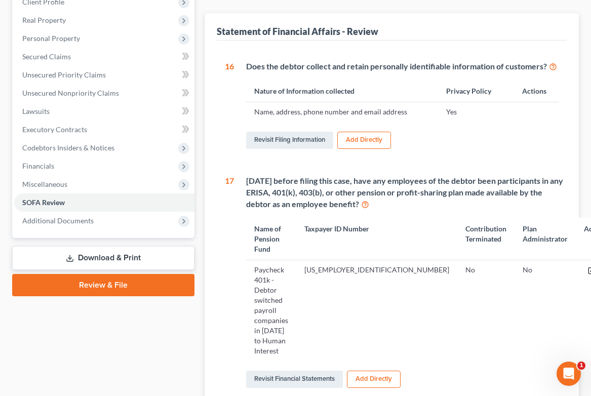
click at [588, 266] on icon "button" at bounding box center [592, 270] width 8 height 8
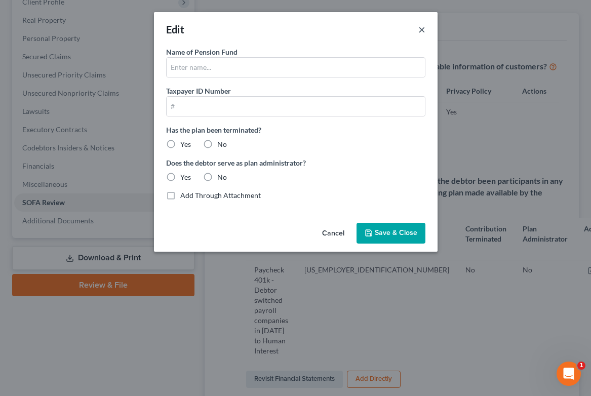
click at [423, 29] on button "×" at bounding box center [421, 29] width 7 height 12
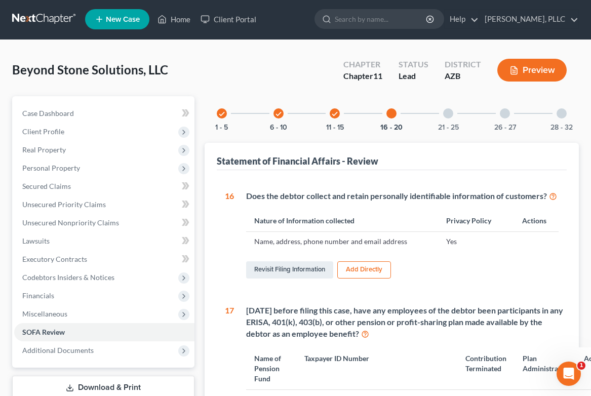
scroll to position [1, 0]
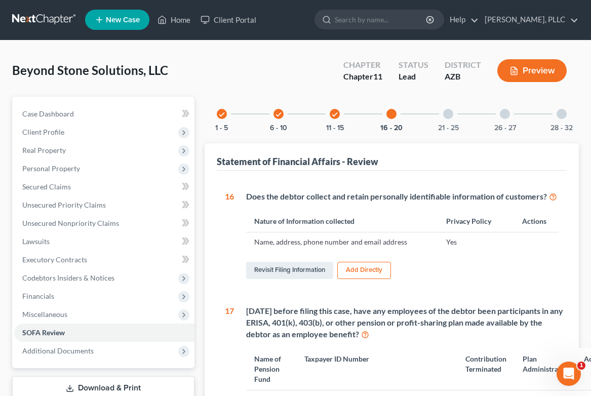
click at [508, 63] on button "Preview" at bounding box center [531, 70] width 69 height 23
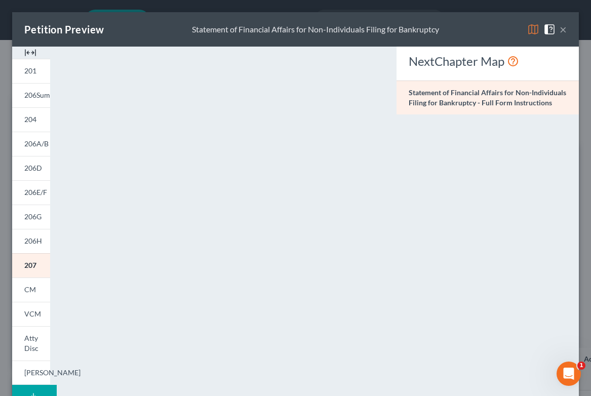
click at [565, 30] on button "×" at bounding box center [563, 29] width 7 height 12
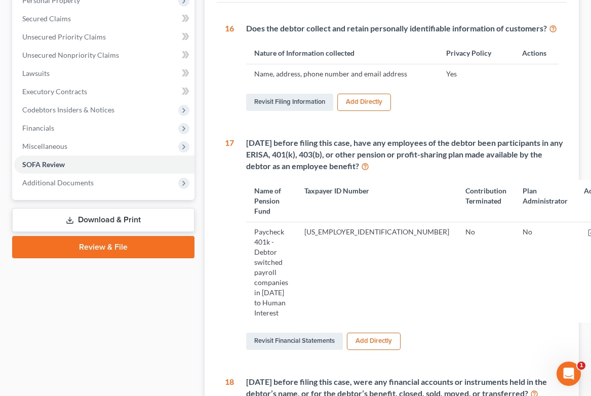
scroll to position [170, 0]
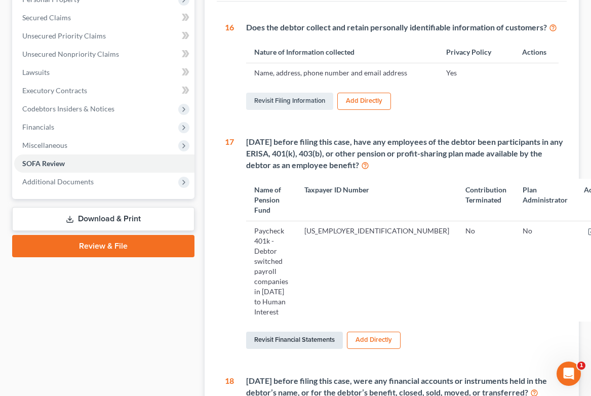
click at [308, 332] on link "Revisit Financial Statements" at bounding box center [294, 340] width 97 height 17
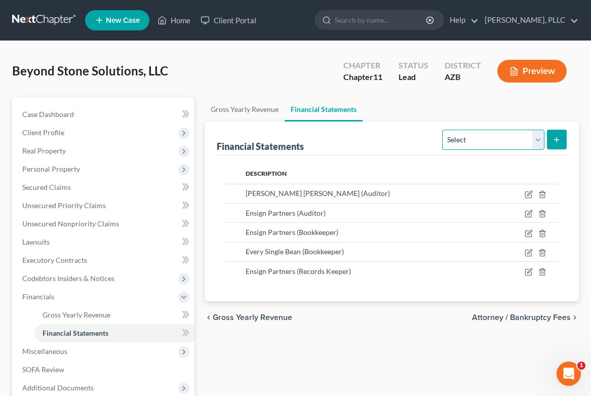
select select "pension_contribution"
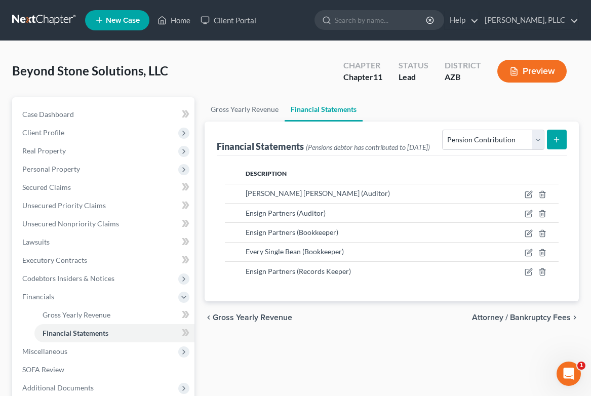
click at [553, 141] on icon "submit" at bounding box center [557, 140] width 8 height 8
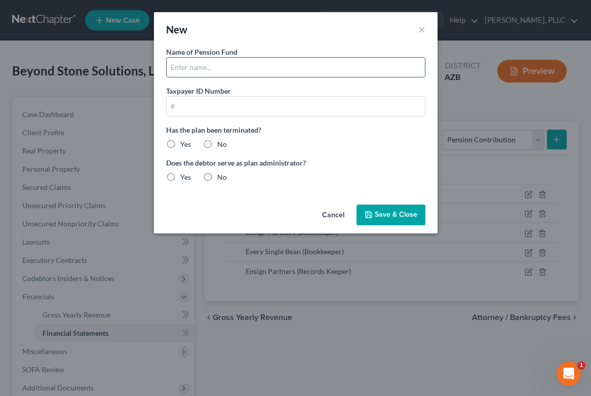
click at [252, 67] on input "text" at bounding box center [296, 67] width 258 height 19
type input "Paychex /Human Interest"
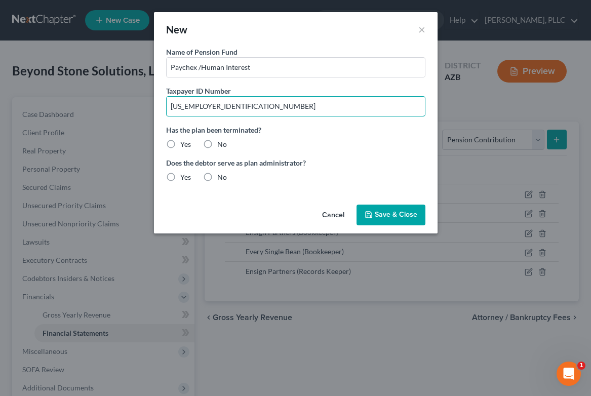
type input "[US_EMPLOYER_IDENTIFICATION_NUMBER]"
click at [217, 141] on label "No" at bounding box center [222, 144] width 10 height 10
click at [221, 141] on input "No" at bounding box center [224, 142] width 7 height 7
radio input "true"
click at [180, 176] on label "Yes" at bounding box center [185, 177] width 11 height 10
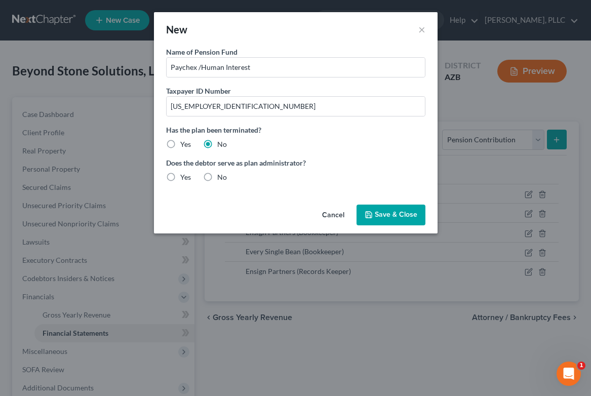
click at [184, 176] on input "Yes" at bounding box center [187, 175] width 7 height 7
radio input "true"
click at [391, 206] on button "Save & Close" at bounding box center [391, 215] width 69 height 21
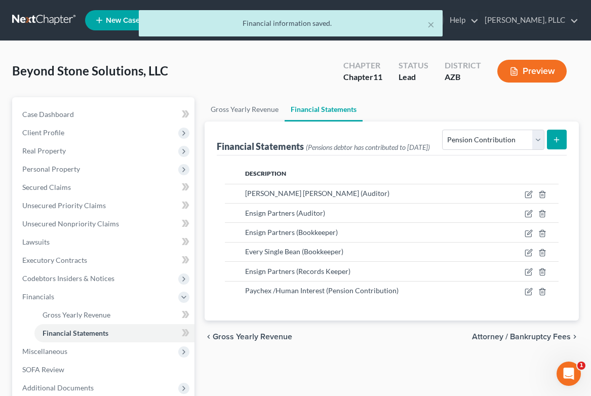
click at [532, 75] on button "Preview" at bounding box center [531, 71] width 69 height 23
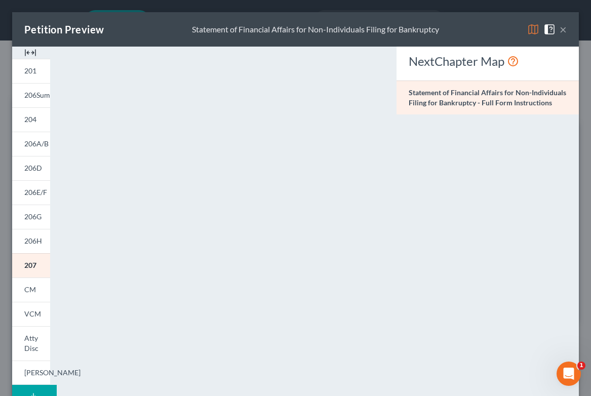
click at [565, 31] on button "×" at bounding box center [563, 29] width 7 height 12
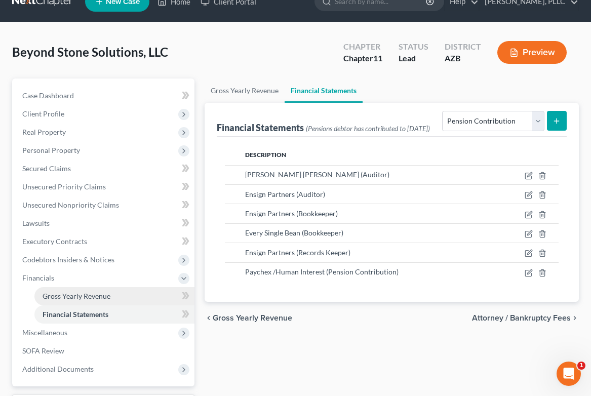
scroll to position [27, 0]
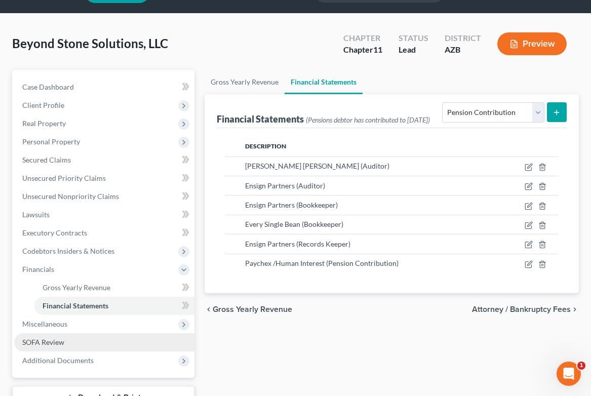
click at [58, 342] on span "SOFA Review" at bounding box center [43, 342] width 42 height 9
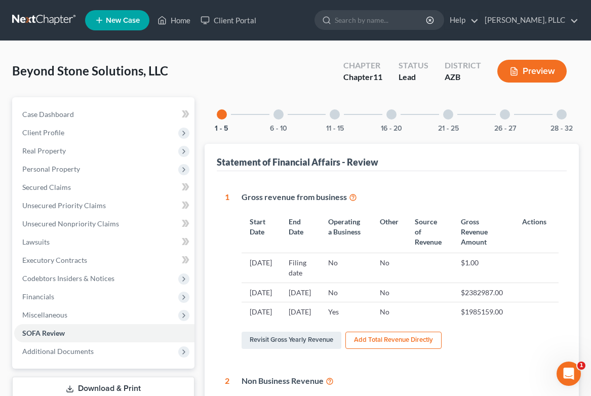
click at [392, 115] on div at bounding box center [392, 114] width 10 height 10
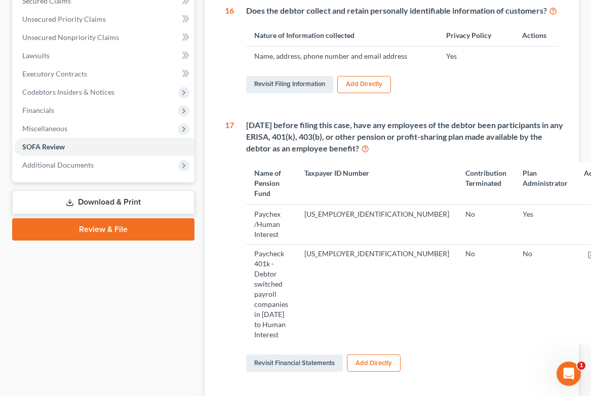
scroll to position [188, 0]
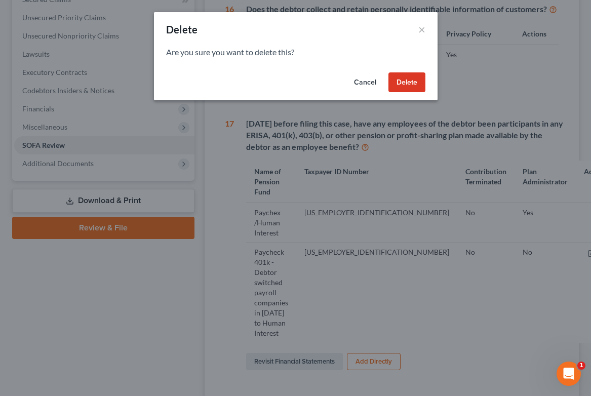
click at [412, 83] on button "Delete" at bounding box center [407, 82] width 37 height 20
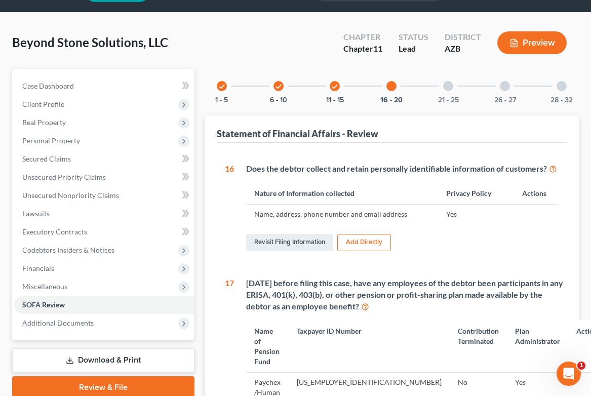
scroll to position [33, 0]
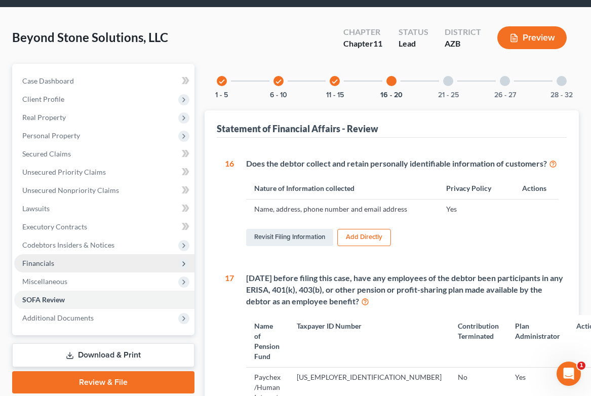
click at [49, 264] on span "Financials" at bounding box center [38, 263] width 32 height 9
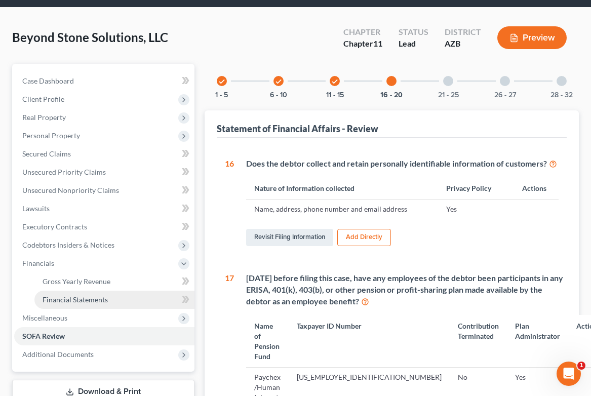
click at [69, 299] on span "Financial Statements" at bounding box center [75, 299] width 65 height 9
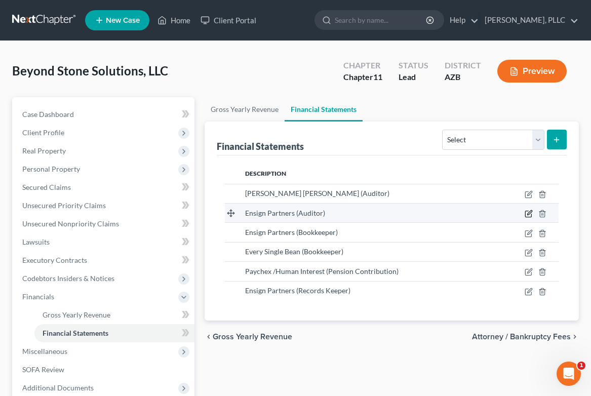
click at [529, 214] on icon "button" at bounding box center [529, 214] width 8 height 8
select select "auditor"
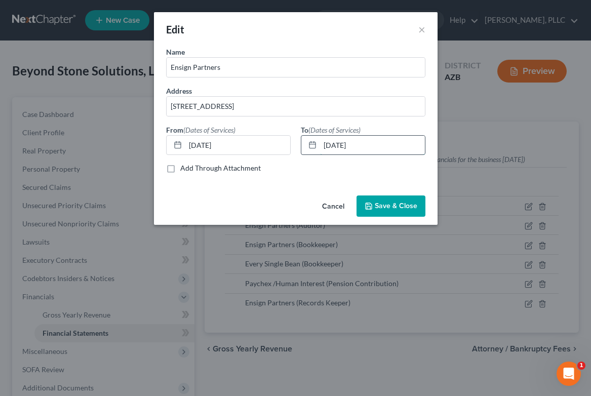
click at [333, 144] on input "[DATE]" at bounding box center [372, 145] width 105 height 19
type input "[DATE]"
click at [385, 207] on span "Save & Close" at bounding box center [396, 206] width 43 height 9
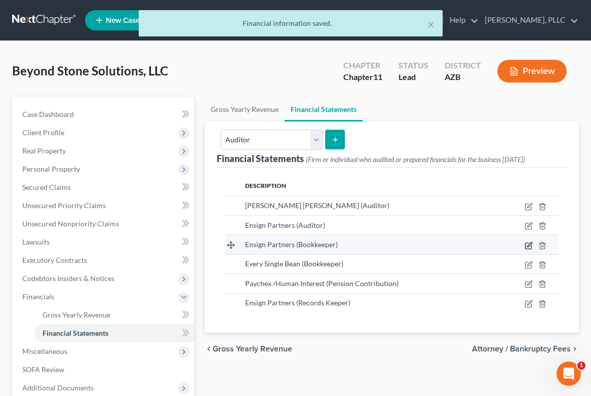
click at [530, 245] on icon "button" at bounding box center [529, 244] width 5 height 5
select select "bookkeeper"
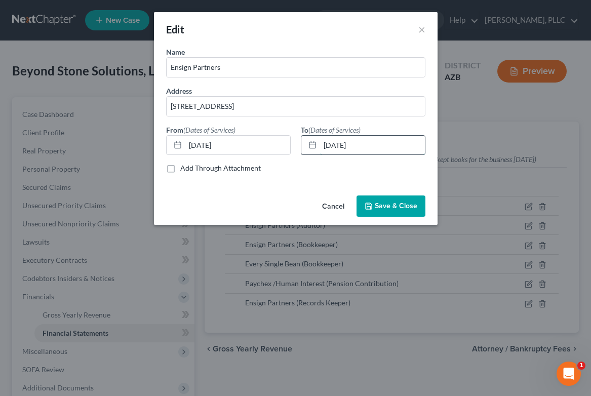
click at [342, 144] on input "[DATE]" at bounding box center [372, 145] width 105 height 19
type input "[DATE]"
click at [379, 206] on span "Save & Close" at bounding box center [396, 206] width 43 height 9
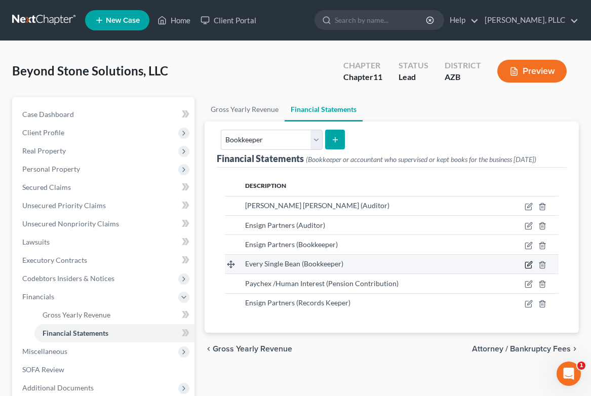
click at [528, 263] on icon "button" at bounding box center [529, 265] width 8 height 8
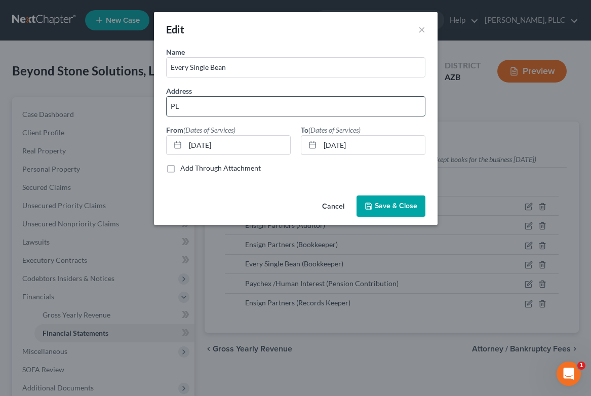
type input "P"
paste input "[STREET_ADDRESS]"
click at [225, 105] on input "[STREET_ADDRESS]" at bounding box center [296, 106] width 258 height 19
type input "[STREET_ADDRESS]"
click at [390, 204] on span "Save & Close" at bounding box center [396, 206] width 43 height 9
